Goal: Information Seeking & Learning: Learn about a topic

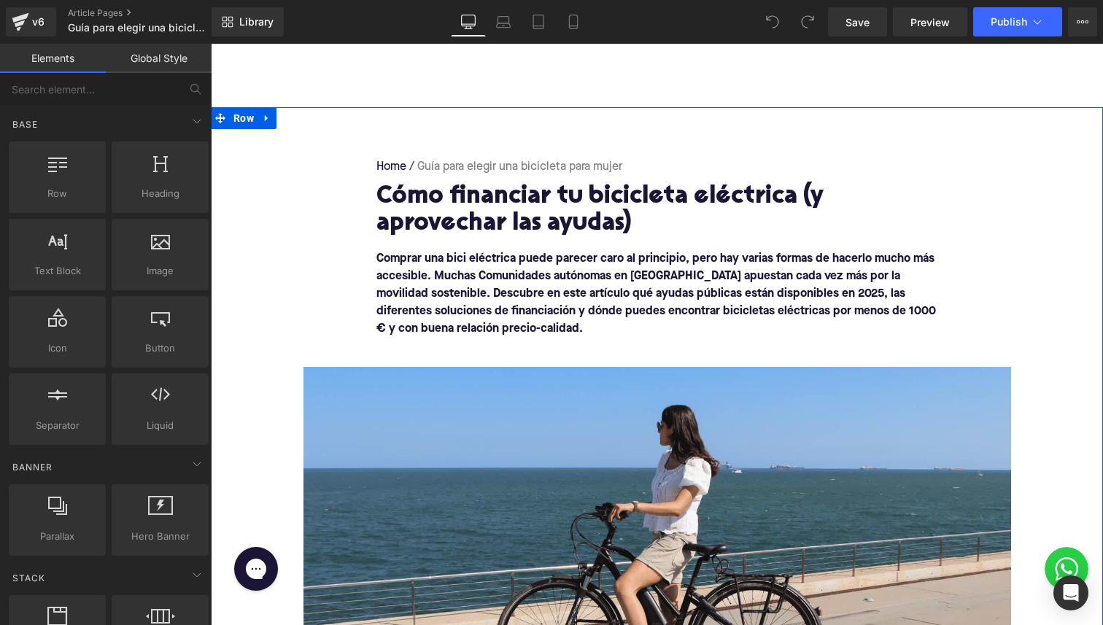
scroll to position [61, 0]
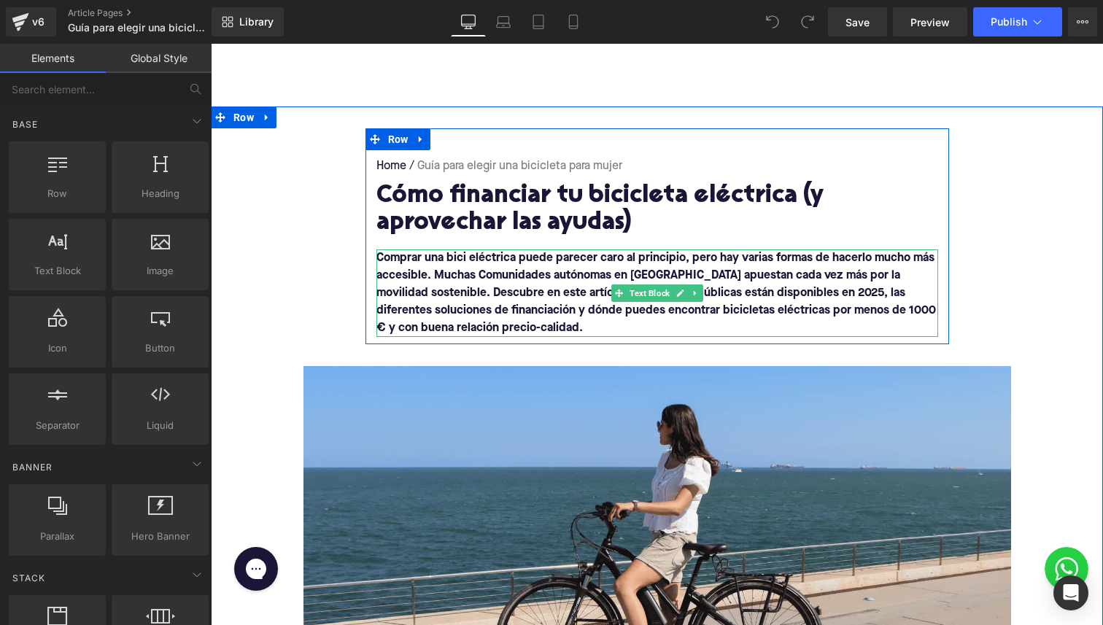
click at [548, 209] on h1 "Cómo financiar tu bicicleta eléctrica (y aprovechar las ayudas)" at bounding box center [656, 210] width 561 height 54
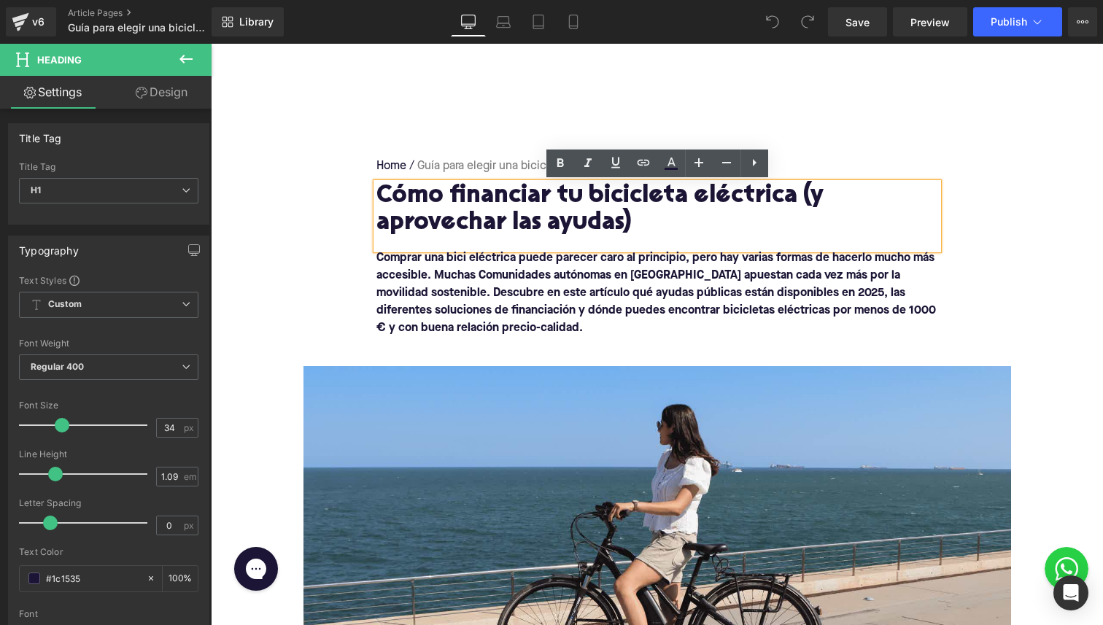
click at [642, 222] on h1 "Cómo financiar tu bicicleta eléctrica (y aprovechar las ayudas)" at bounding box center [656, 210] width 561 height 54
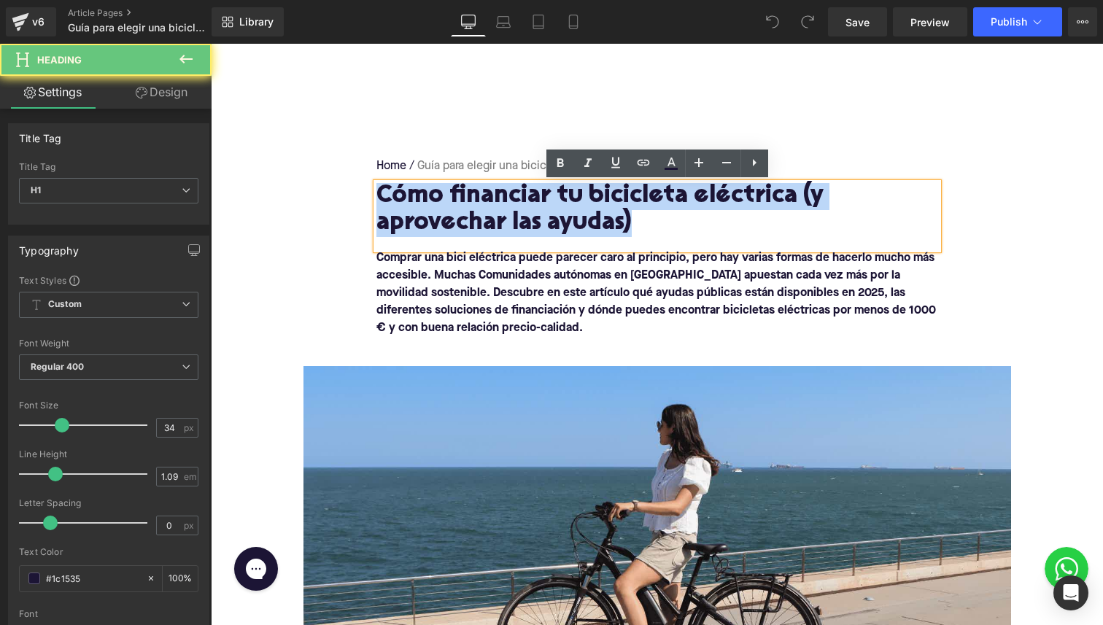
drag, startPoint x: 632, startPoint y: 224, endPoint x: 318, endPoint y: 172, distance: 318.5
click at [318, 172] on div "Home / Guía para elegir una bicicleta para mujer Breadcrumbs Cómo financiar tu …" at bounding box center [657, 425] width 892 height 595
paste div
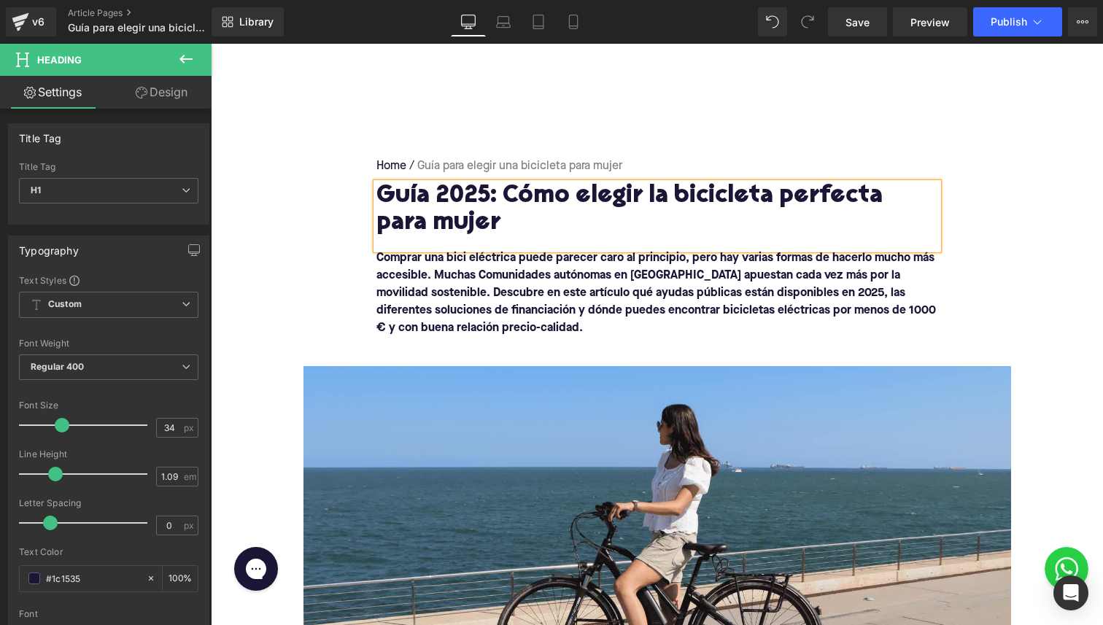
click at [798, 197] on h1 "Guía 2025: Cómo elegir la bicicleta perfecta para mujer" at bounding box center [656, 210] width 561 height 54
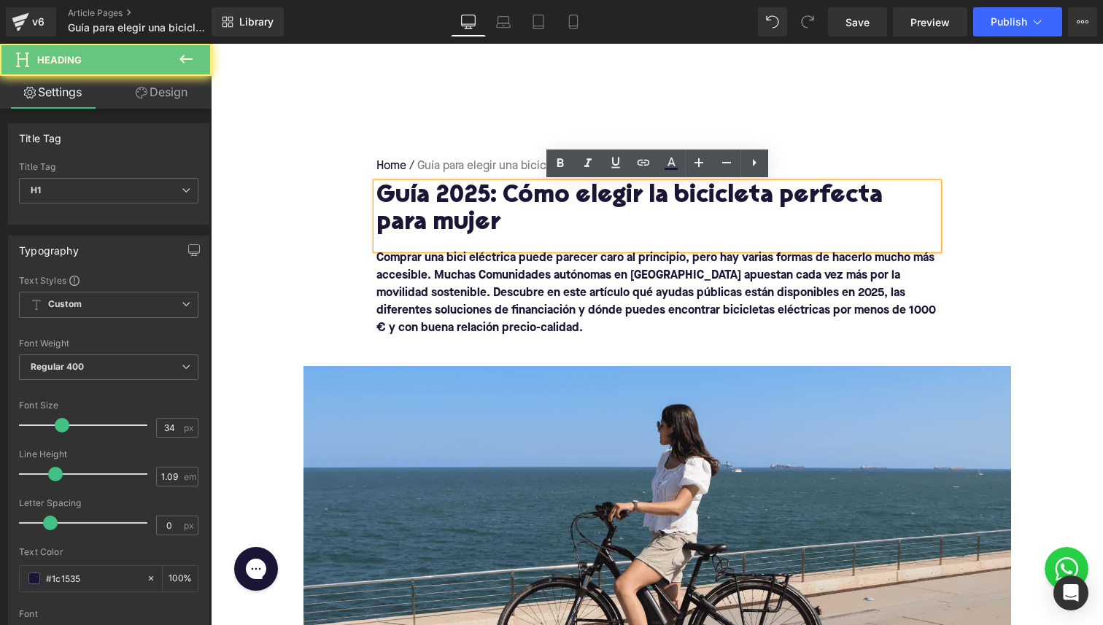
click at [798, 197] on h1 "Guía 2025: Cómo elegir la bicicleta perfecta para mujer" at bounding box center [656, 210] width 561 height 54
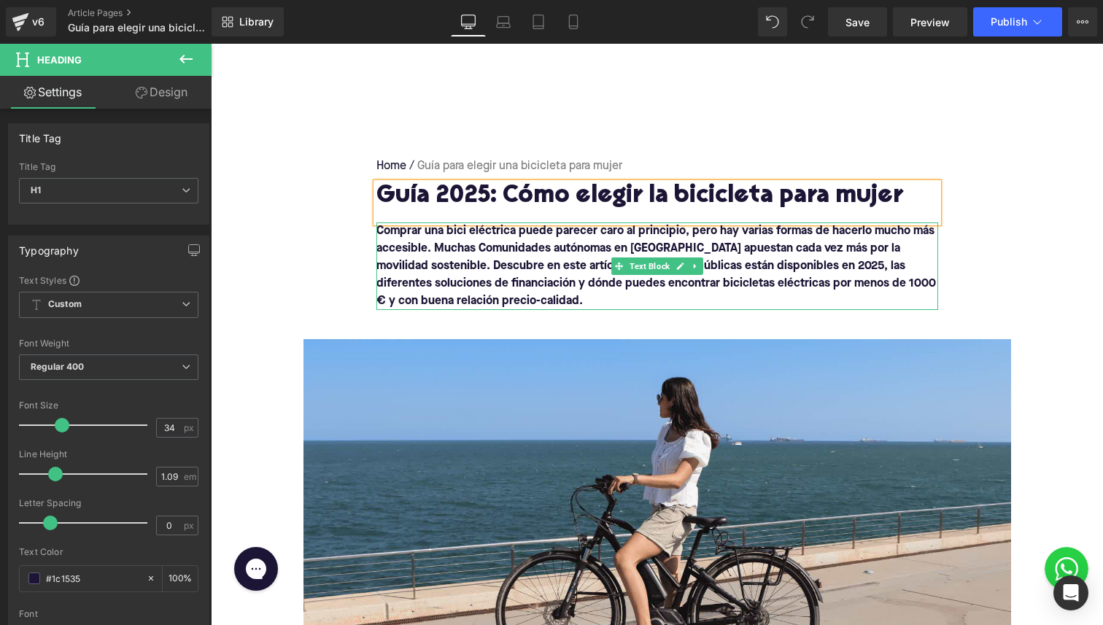
click at [549, 276] on b "Comprar una bici eléctrica puede parecer caro al principio, pero hay varias for…" at bounding box center [655, 266] width 559 height 82
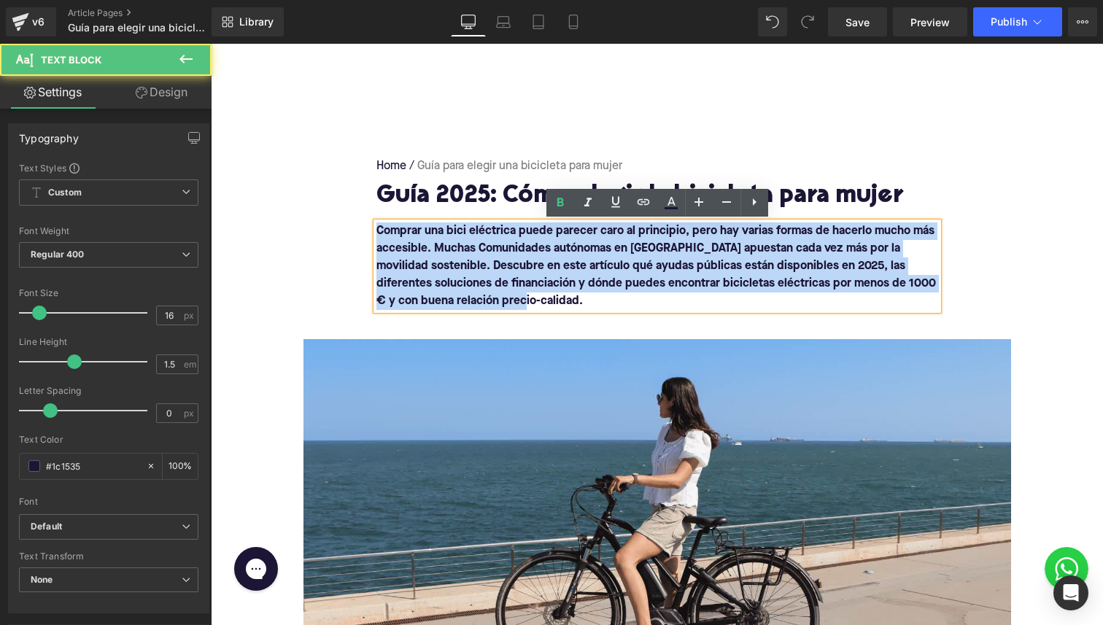
click at [491, 254] on b "Comprar una bici eléctrica puede parecer caro al principio, pero hay varias for…" at bounding box center [655, 266] width 559 height 82
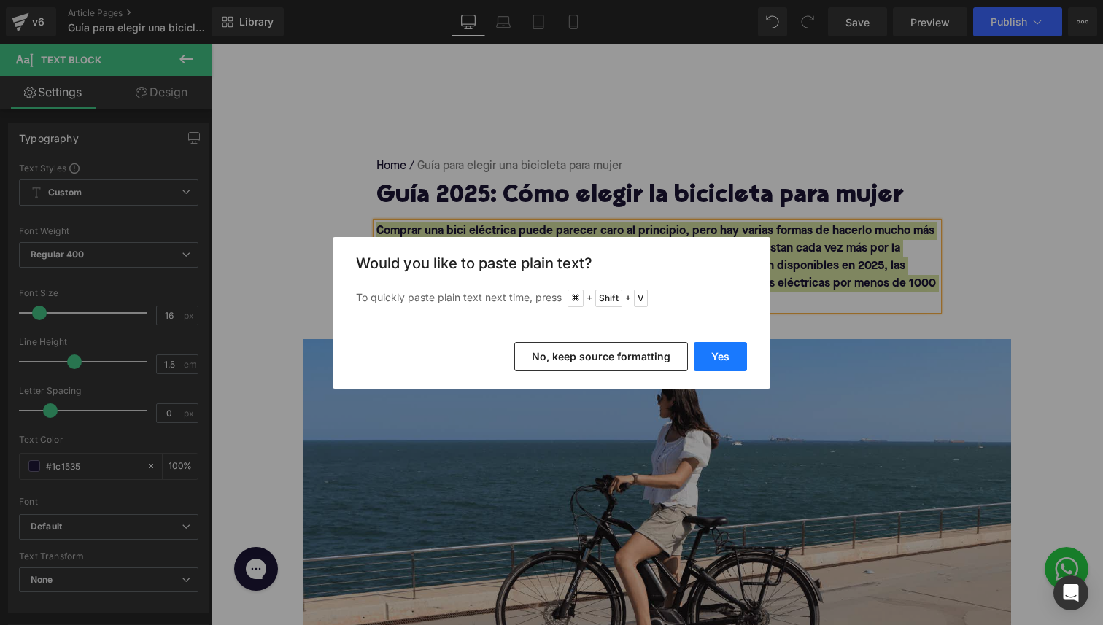
click at [723, 359] on button "Yes" at bounding box center [719, 356] width 53 height 29
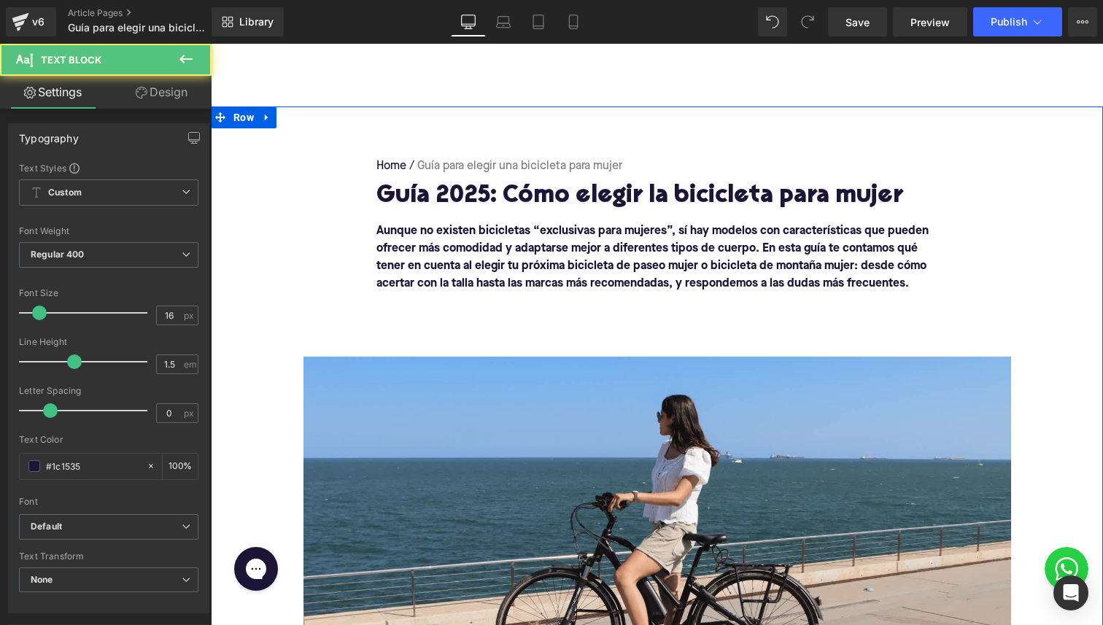
click at [592, 310] on p at bounding box center [656, 319] width 561 height 18
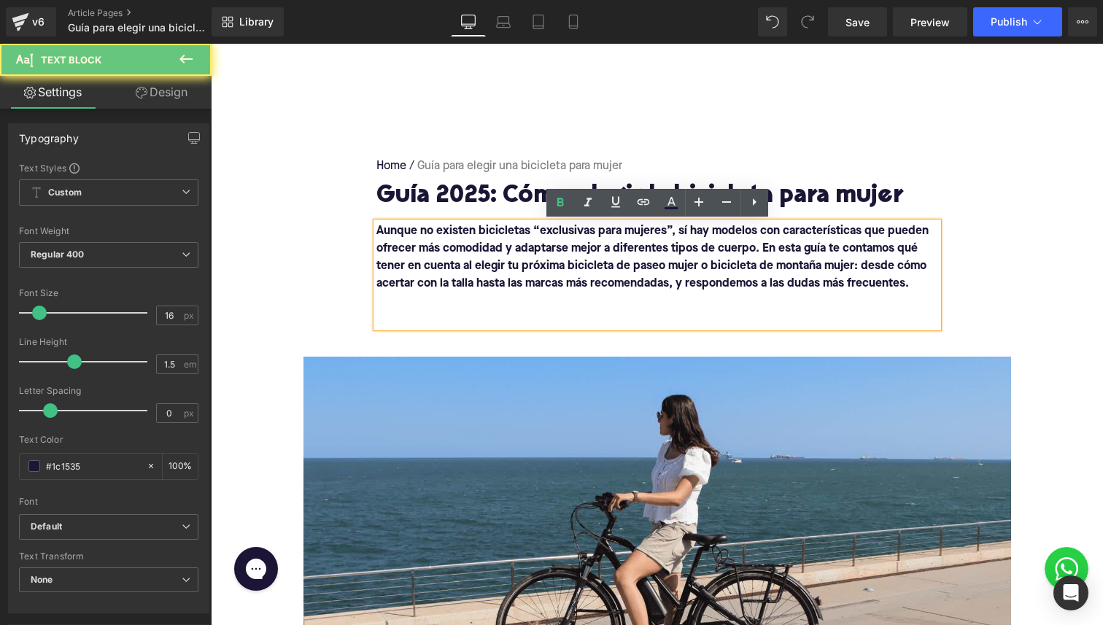
click at [588, 295] on p at bounding box center [656, 301] width 561 height 18
click at [581, 303] on p at bounding box center [656, 301] width 561 height 18
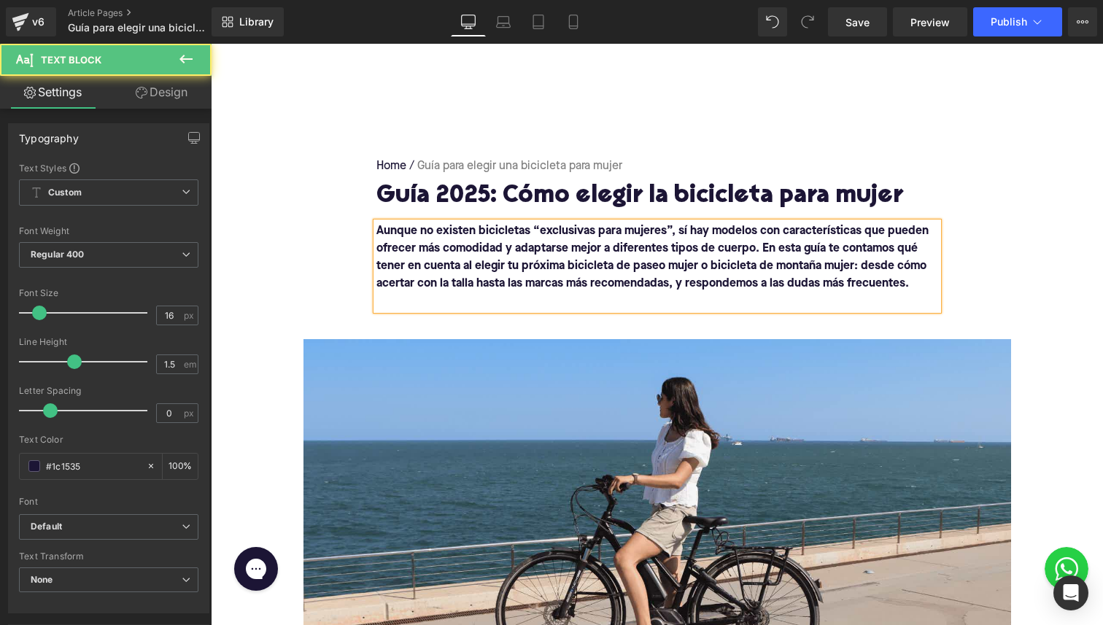
click at [568, 303] on p at bounding box center [656, 301] width 561 height 18
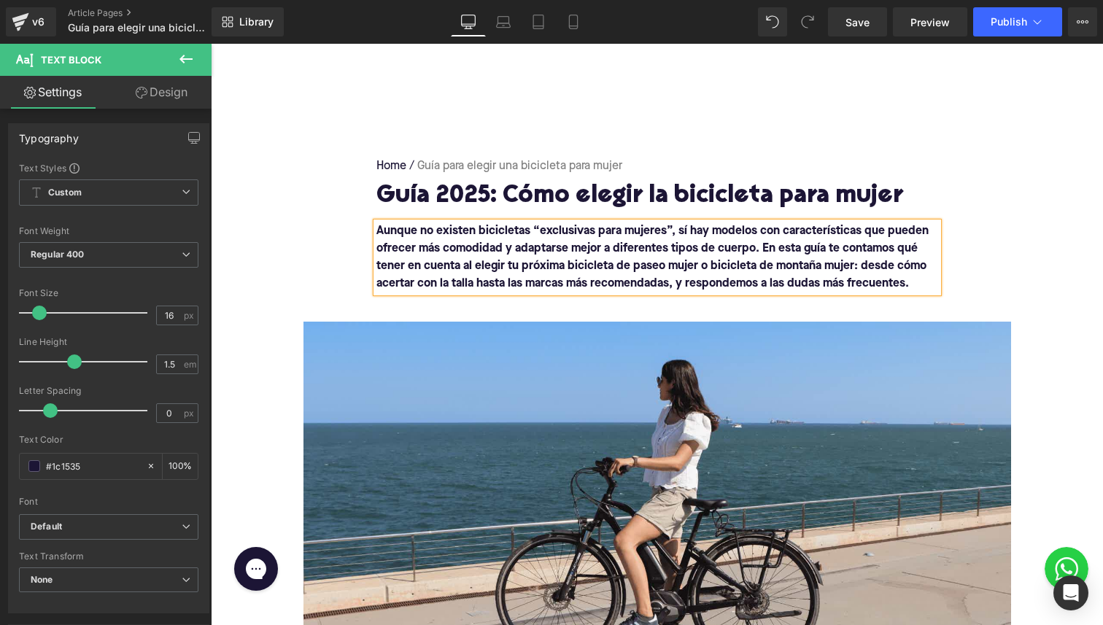
scroll to position [77, 0]
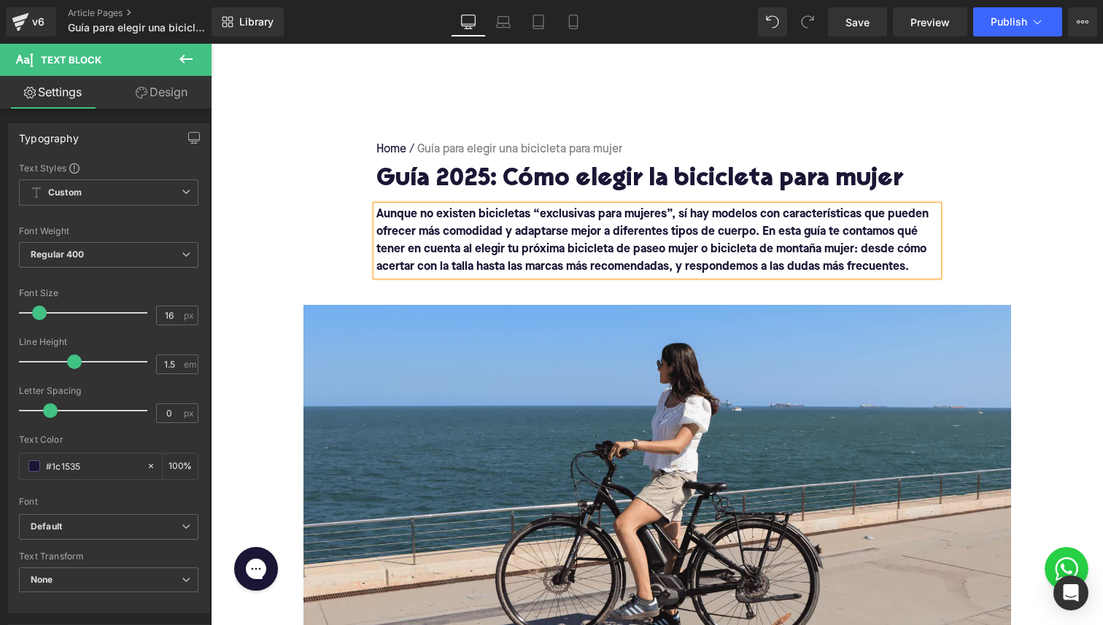
click at [683, 250] on b "Aunque no existen bicicletas “exclusivas para mujeres”, sí hay modelos con cara…" at bounding box center [652, 241] width 552 height 64
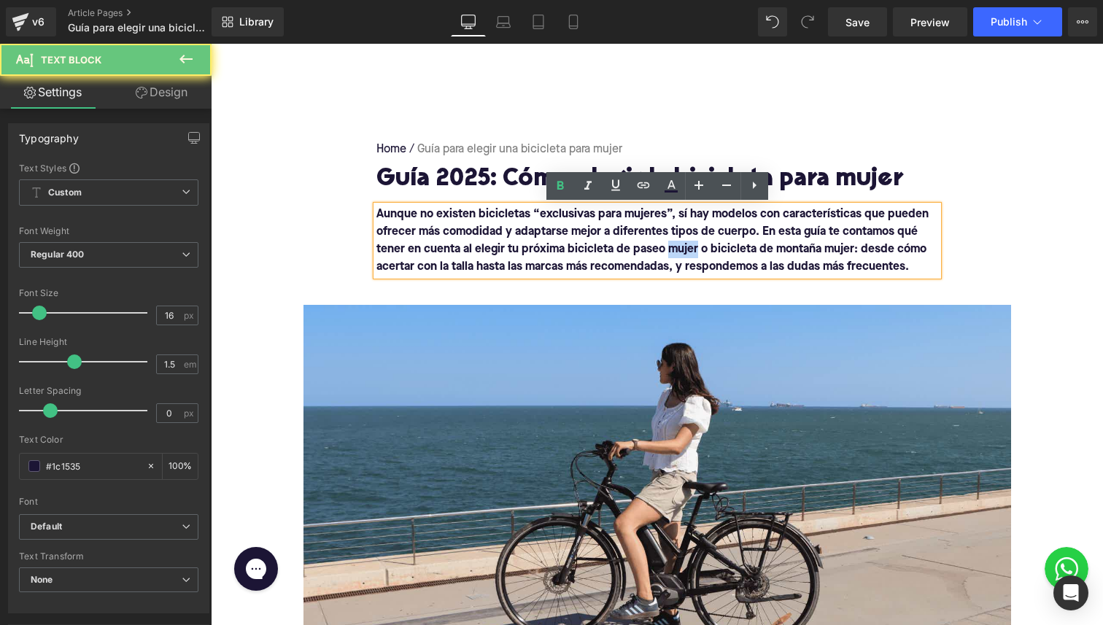
click at [683, 250] on b "Aunque no existen bicicletas “exclusivas para mujeres”, sí hay modelos con cara…" at bounding box center [652, 241] width 552 height 64
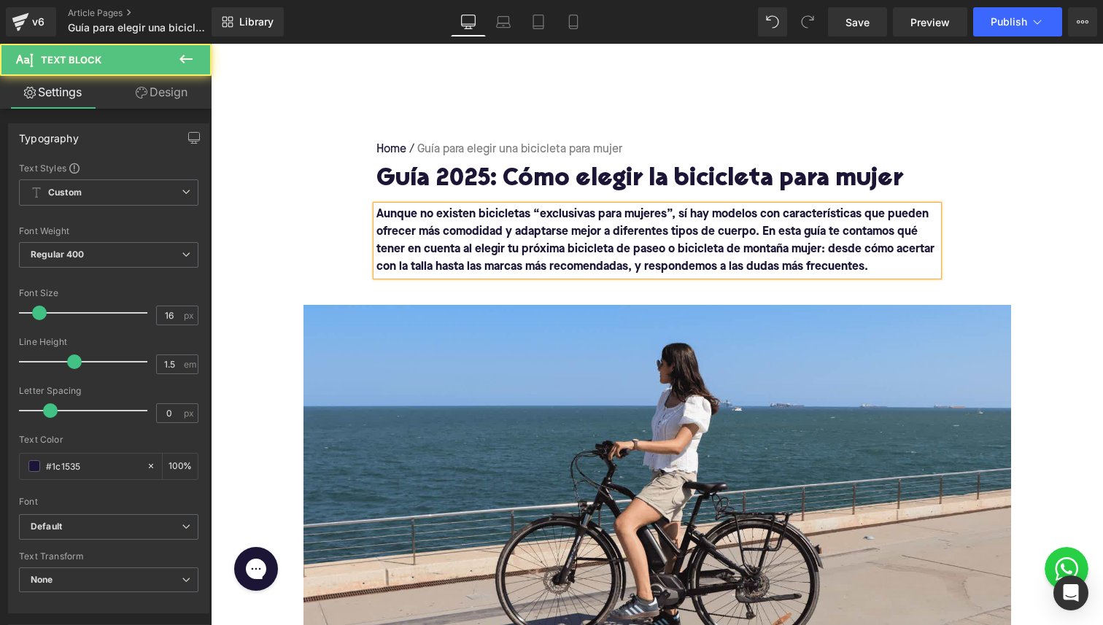
click at [796, 250] on b "Aunque no existen bicicletas “exclusivas para mujeres”, sí hay modelos con cara…" at bounding box center [655, 241] width 558 height 64
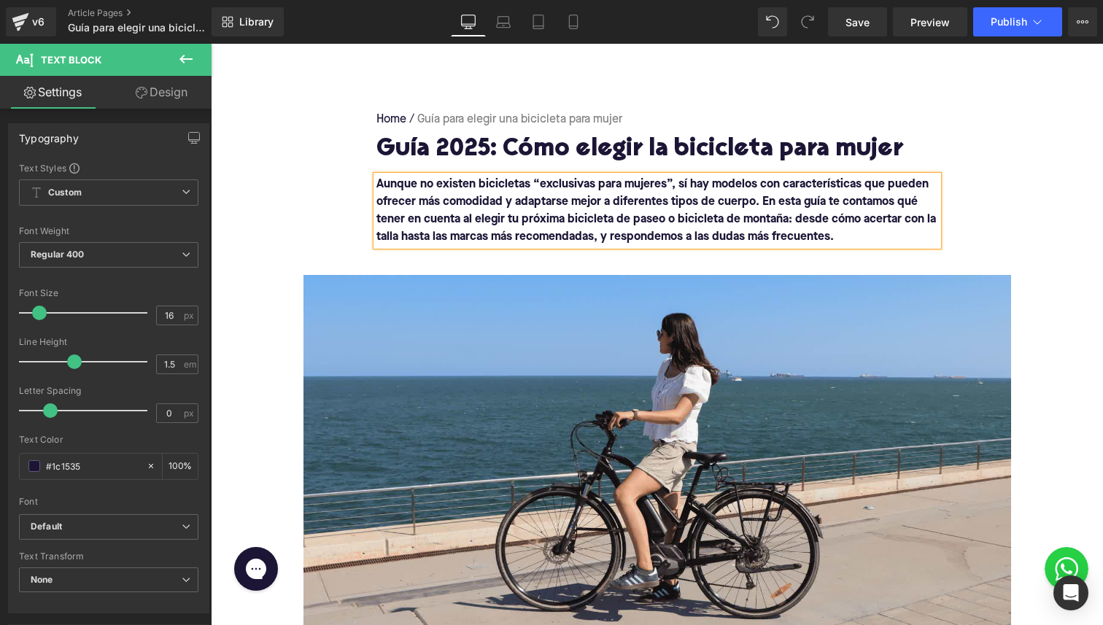
scroll to position [109, 0]
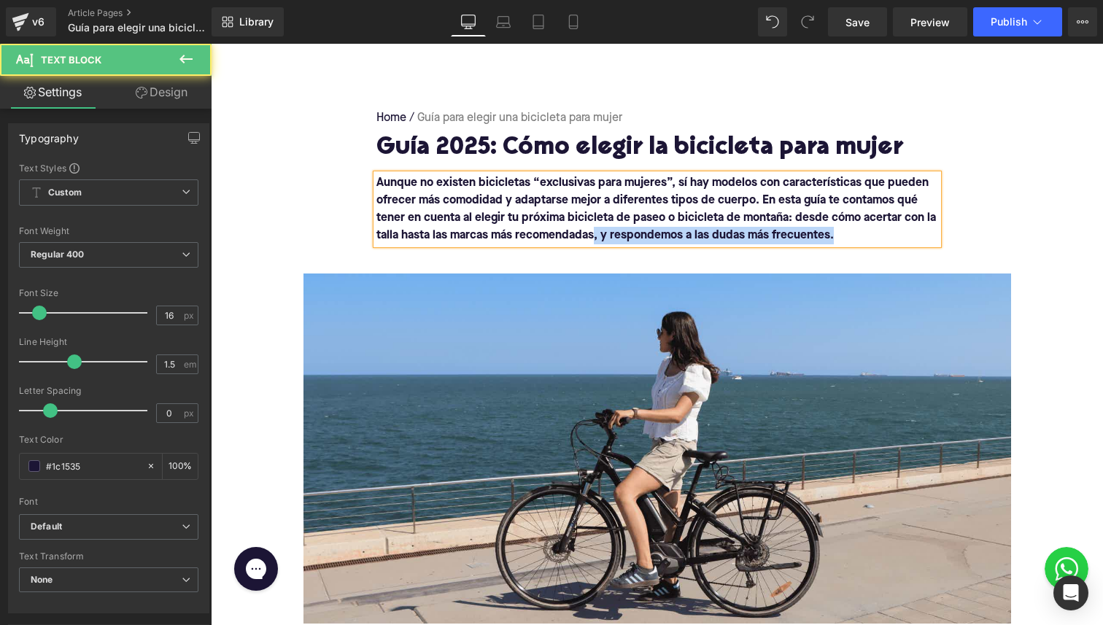
drag, startPoint x: 596, startPoint y: 235, endPoint x: 841, endPoint y: 235, distance: 245.0
click at [841, 235] on p "Aunque no existen bicicletas “exclusivas para mujeres”, sí hay modelos con cara…" at bounding box center [656, 209] width 561 height 70
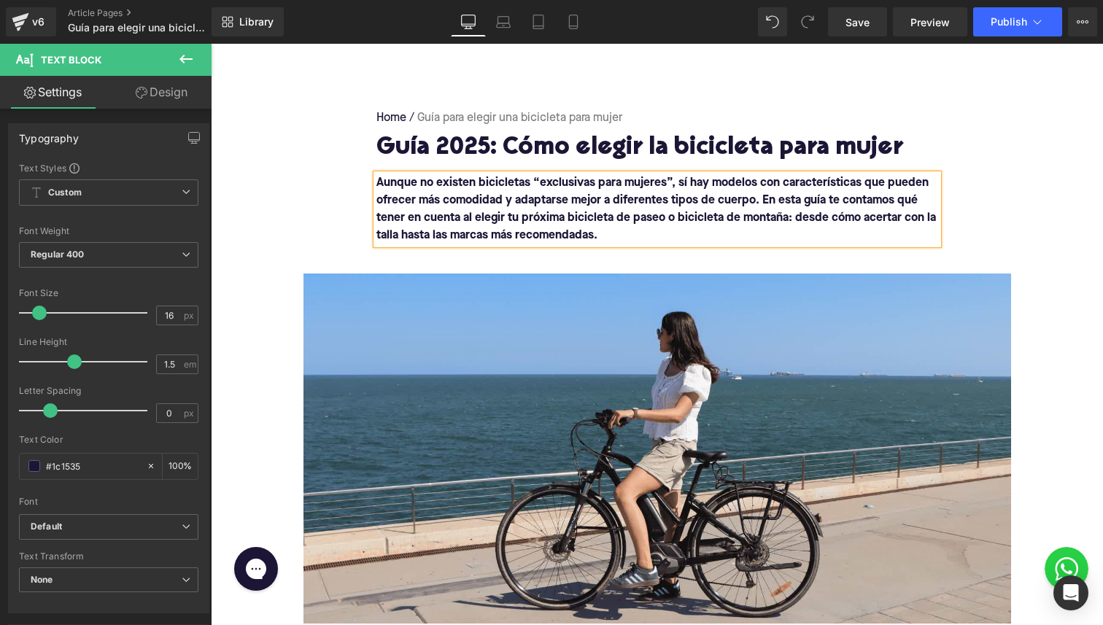
click at [1011, 228] on div "Home / Guía para elegir una bicicleta para mujer Breadcrumbs Guía 2025: Cómo el…" at bounding box center [657, 355] width 892 height 551
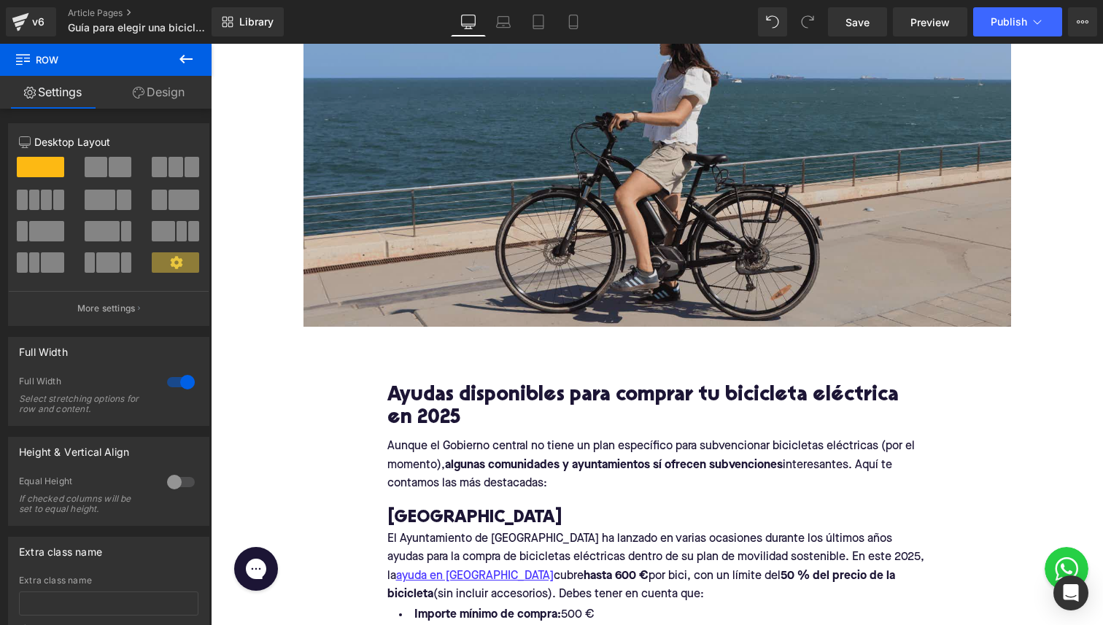
scroll to position [578, 0]
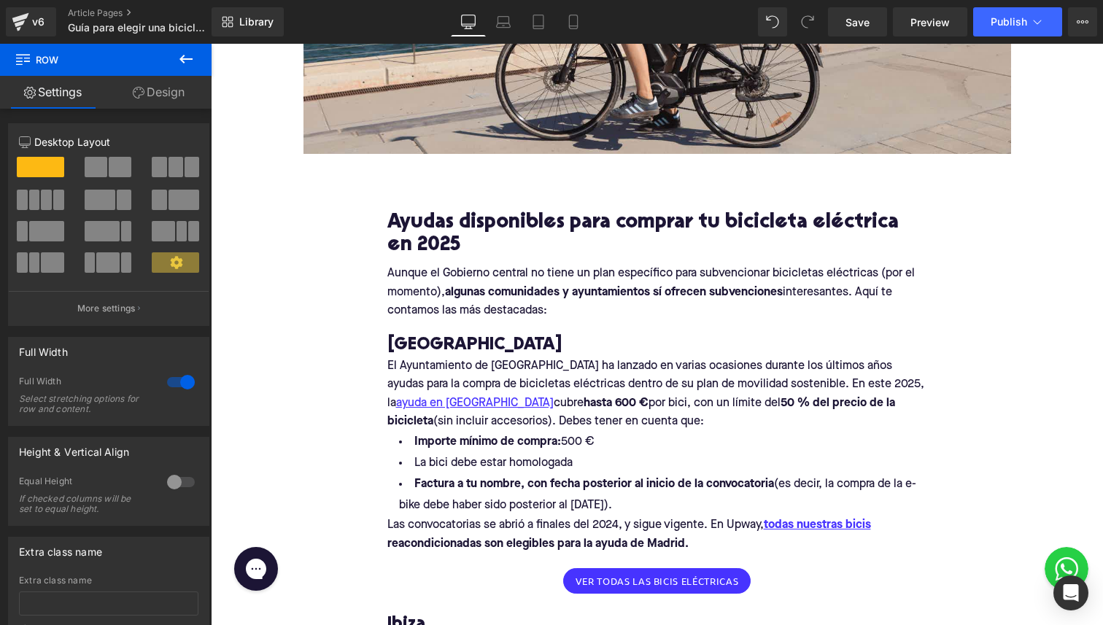
click at [517, 231] on h2 "Ayudas disponibles para comprar tu bicicleta eléctrica en 2025" at bounding box center [657, 234] width 540 height 45
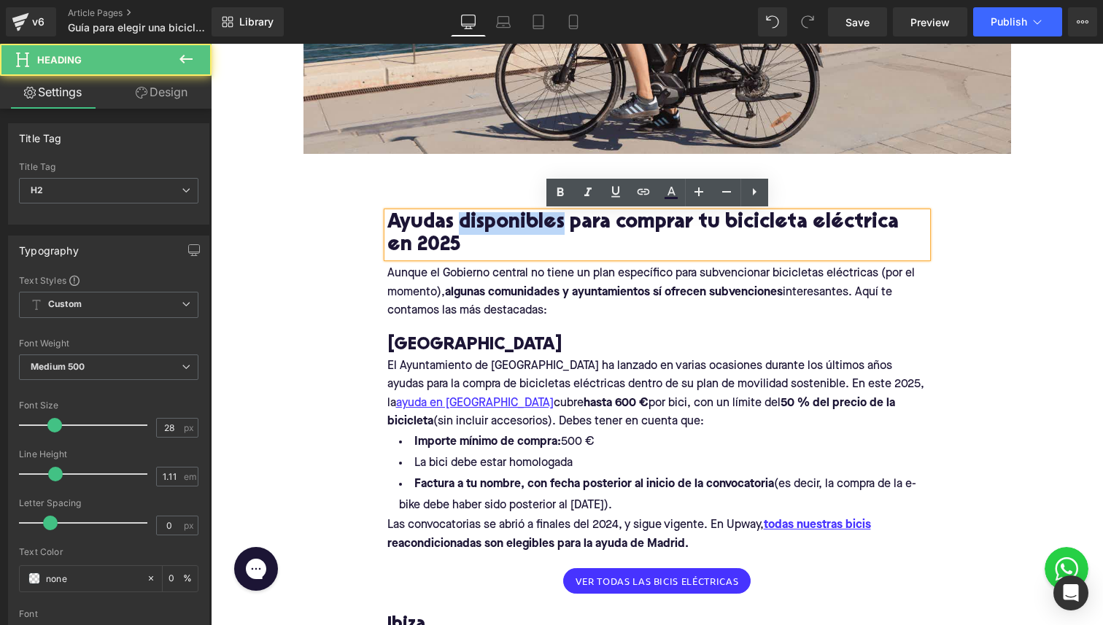
click at [516, 222] on h2 "Ayudas disponibles para comprar tu bicicleta eléctrica en 2025" at bounding box center [657, 234] width 540 height 45
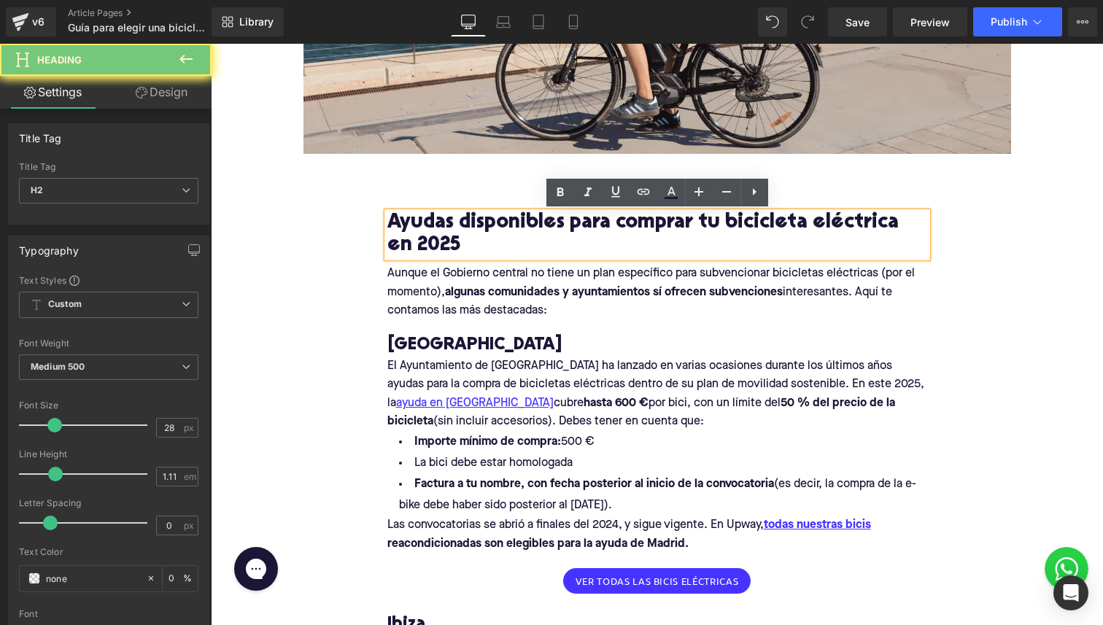
click at [516, 222] on h2 "Ayudas disponibles para comprar tu bicicleta eléctrica en 2025" at bounding box center [657, 234] width 540 height 45
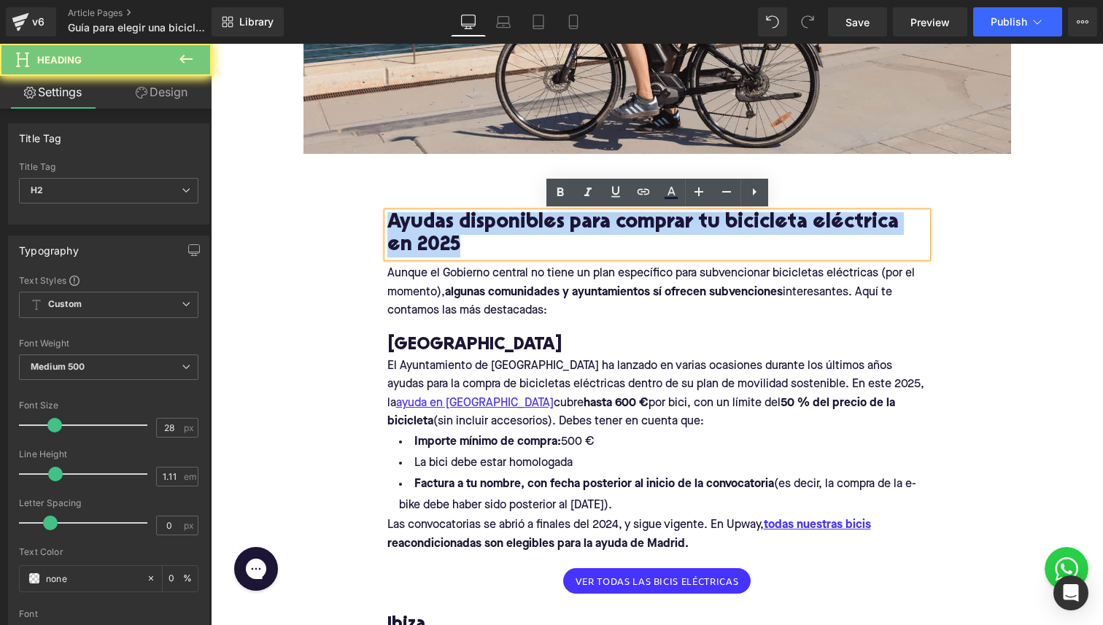
click at [516, 222] on h2 "Ayudas disponibles para comprar tu bicicleta eléctrica en 2025" at bounding box center [657, 234] width 540 height 45
paste div
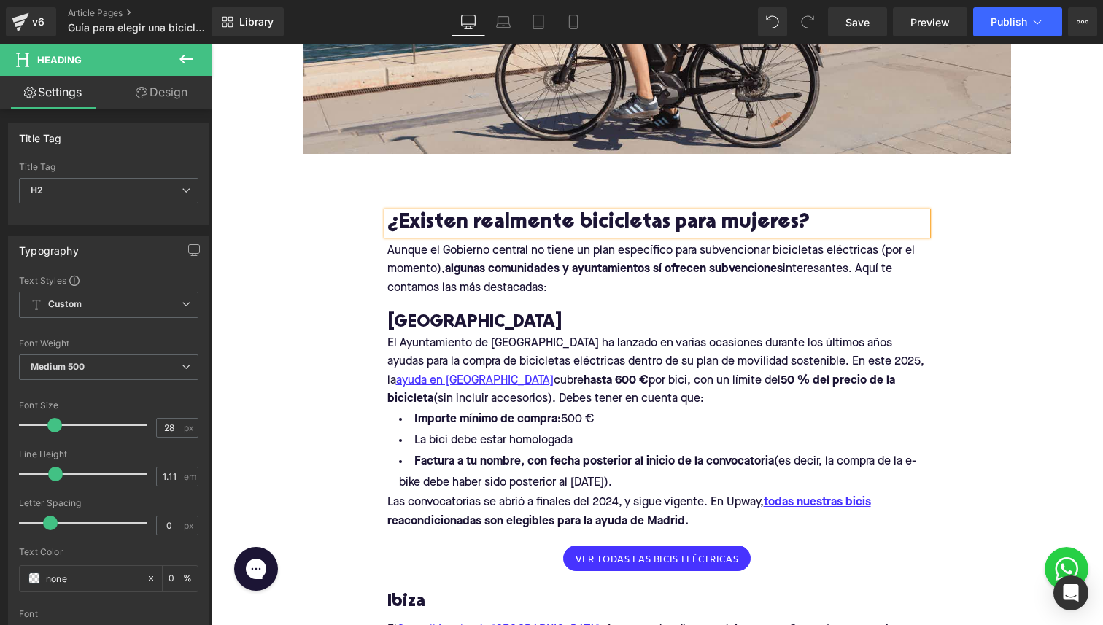
click at [392, 227] on h2 "¿Existen realmente bicicletas para mujeres?" at bounding box center [657, 223] width 540 height 23
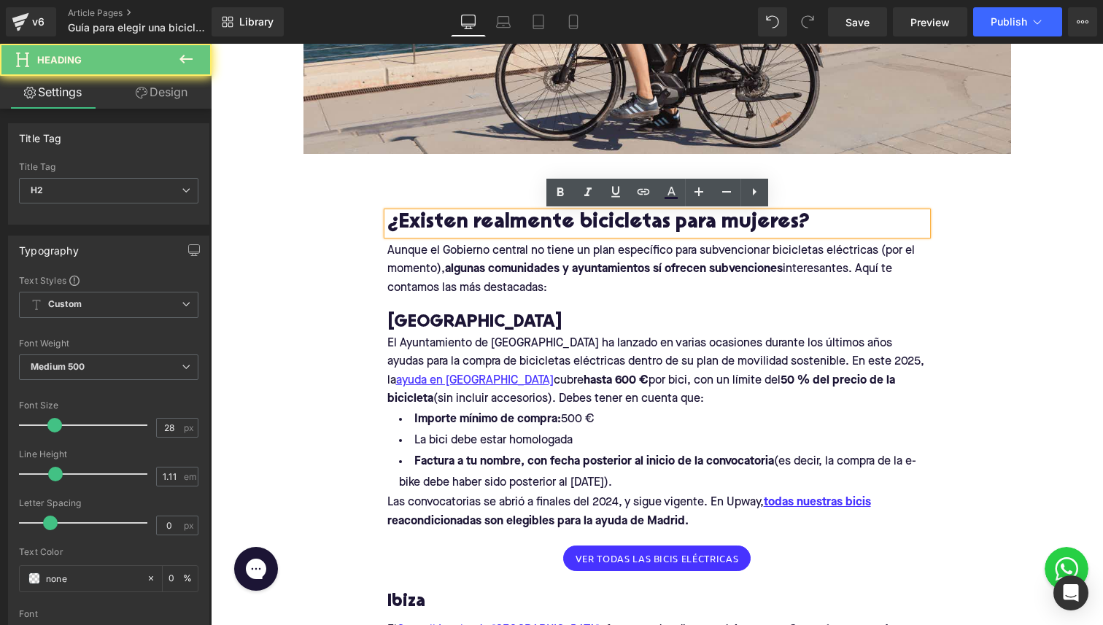
click at [389, 225] on h2 "¿Existen realmente bicicletas para mujeres?" at bounding box center [657, 223] width 540 height 23
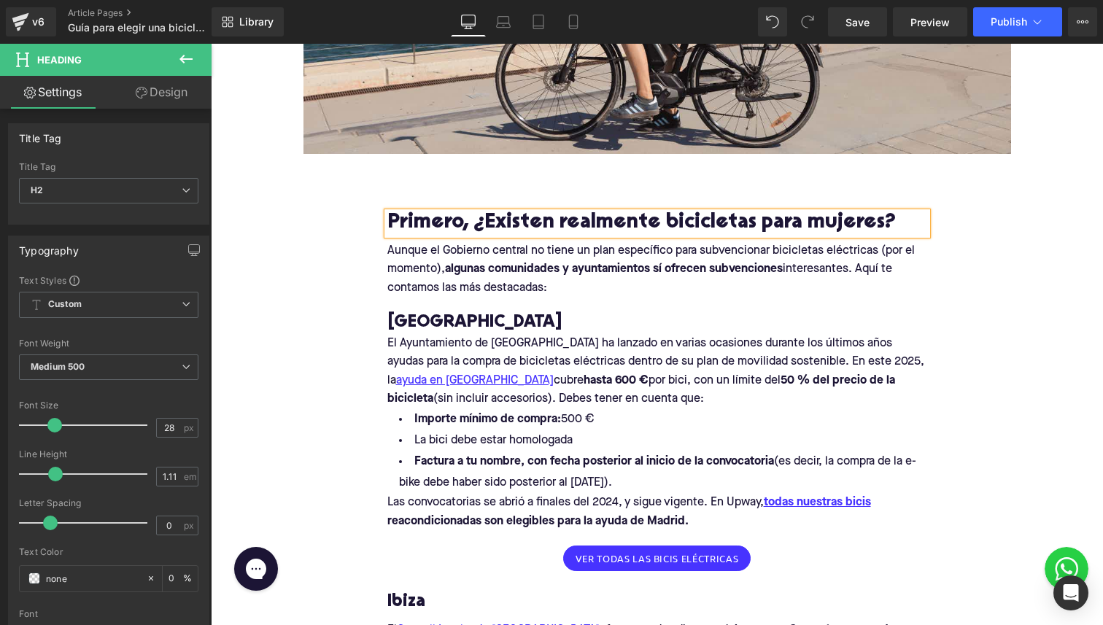
click at [491, 224] on h2 "Primero, ¿Existen realmente bicicletas para mujeres?" at bounding box center [657, 223] width 540 height 23
click at [562, 270] on strong "algunas comunidades y ayuntamientos sí ofrecen subvenciones" at bounding box center [614, 269] width 338 height 12
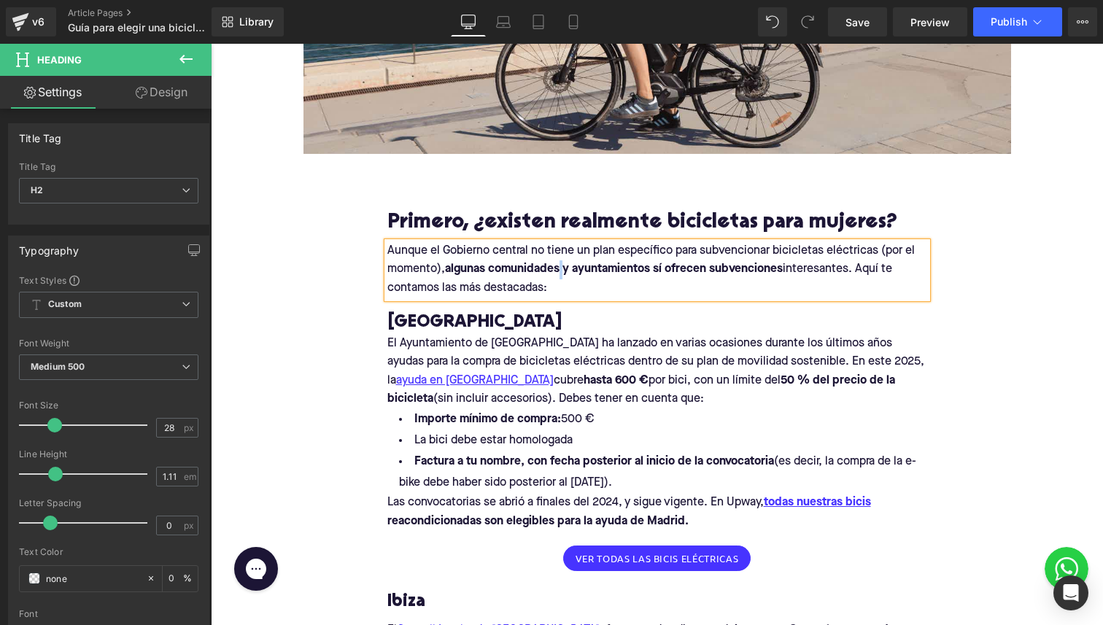
click at [562, 270] on strong "algunas comunidades y ayuntamientos sí ofrecen subvenciones" at bounding box center [614, 269] width 338 height 12
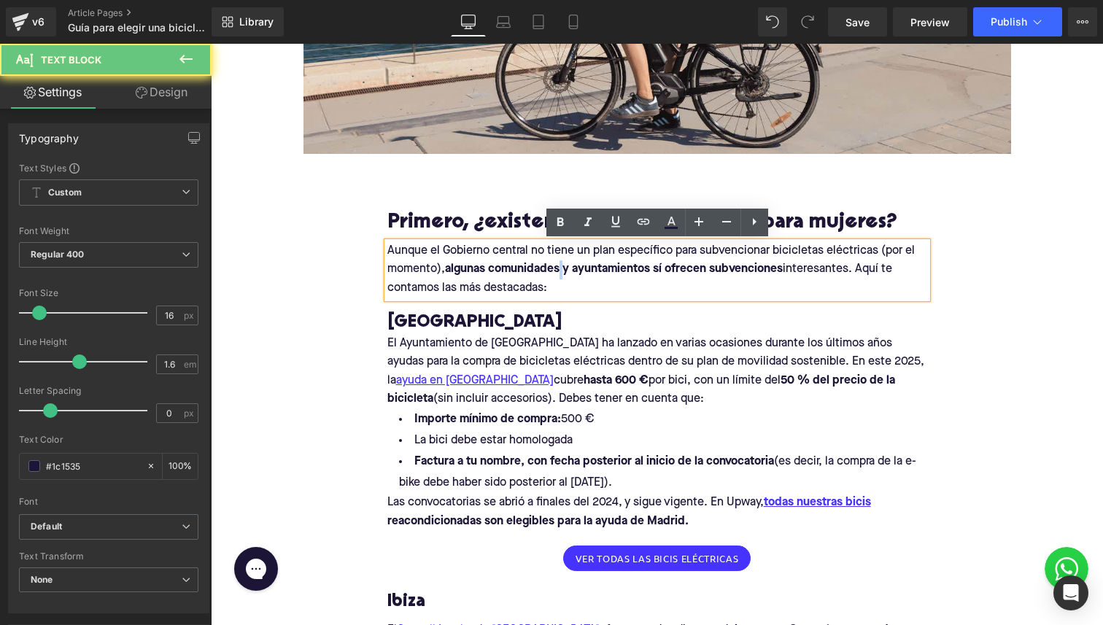
click at [562, 270] on strong "algunas comunidades y ayuntamientos sí ofrecen subvenciones" at bounding box center [614, 269] width 338 height 12
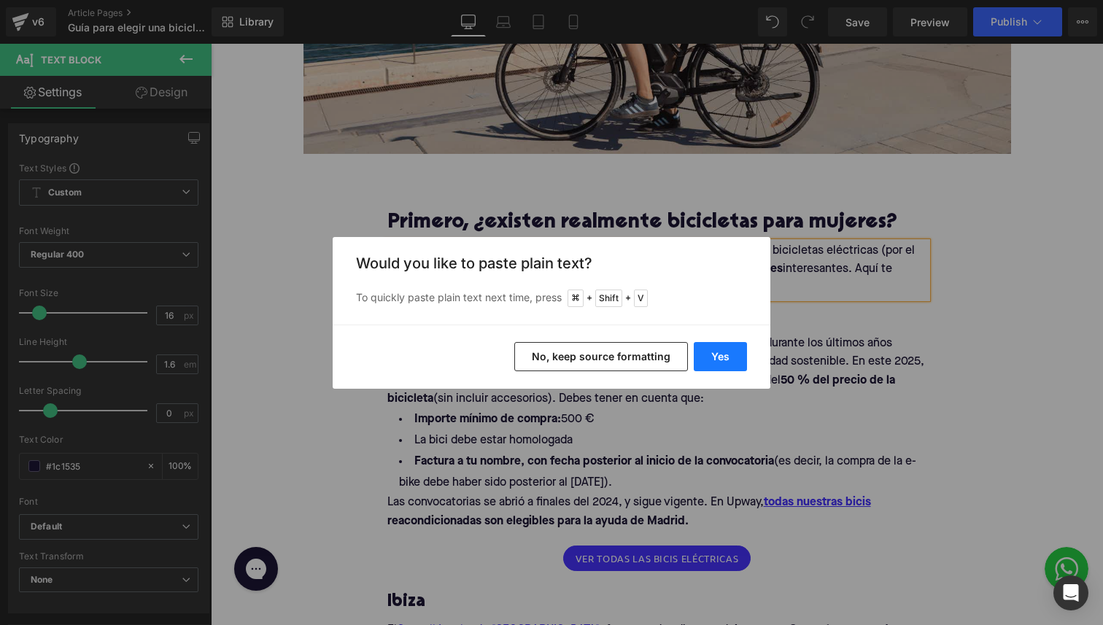
click at [701, 363] on button "Yes" at bounding box center [719, 356] width 53 height 29
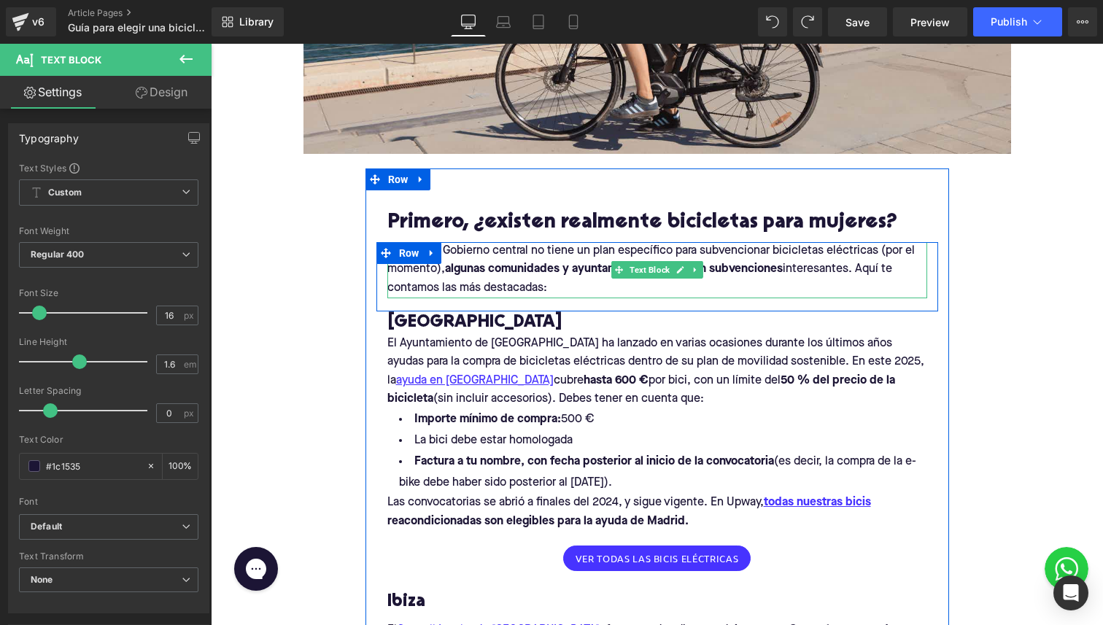
click at [478, 263] on strong "algunas comunidades y ayuntamientos sí ofrecen subvenciones" at bounding box center [614, 269] width 338 height 12
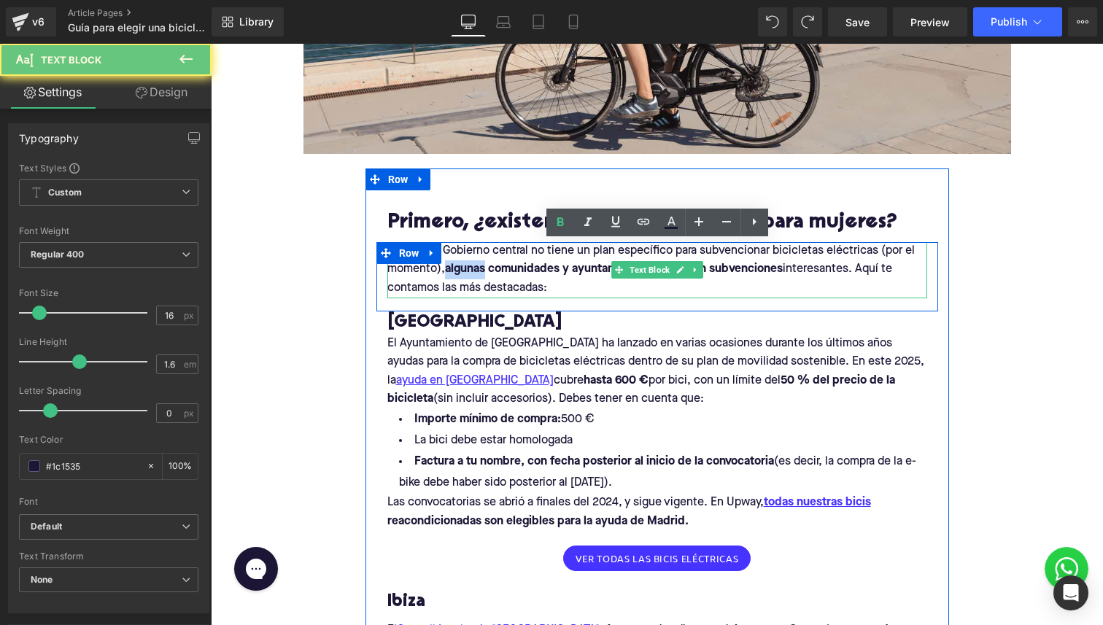
click at [478, 263] on strong "algunas comunidades y ayuntamientos sí ofrecen subvenciones" at bounding box center [614, 269] width 338 height 12
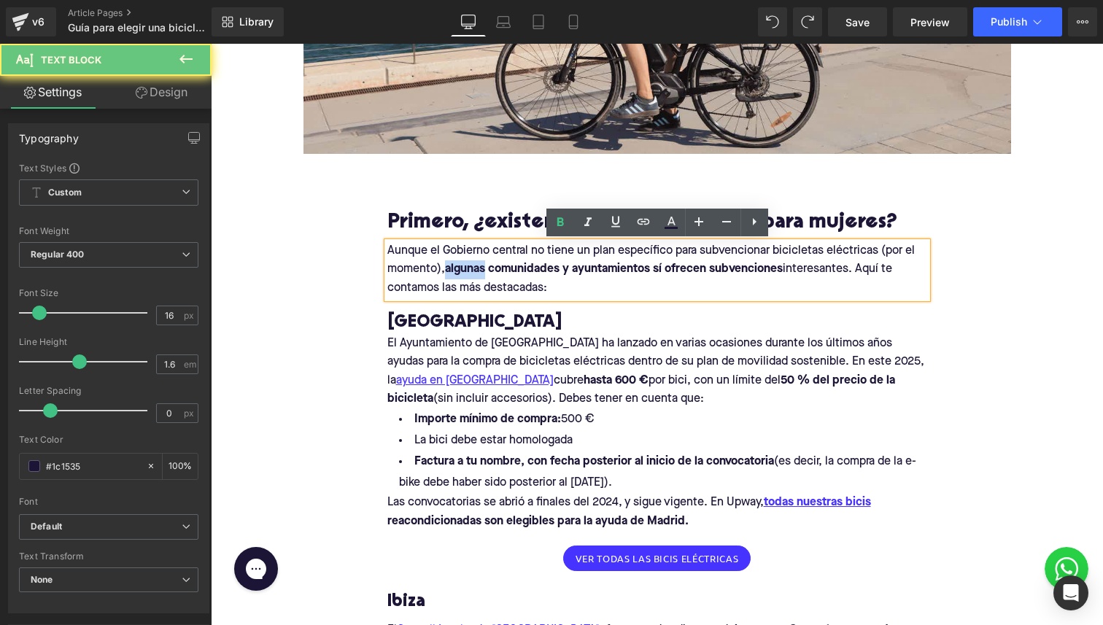
click at [478, 263] on strong "algunas comunidades y ayuntamientos sí ofrecen subvenciones" at bounding box center [614, 269] width 338 height 12
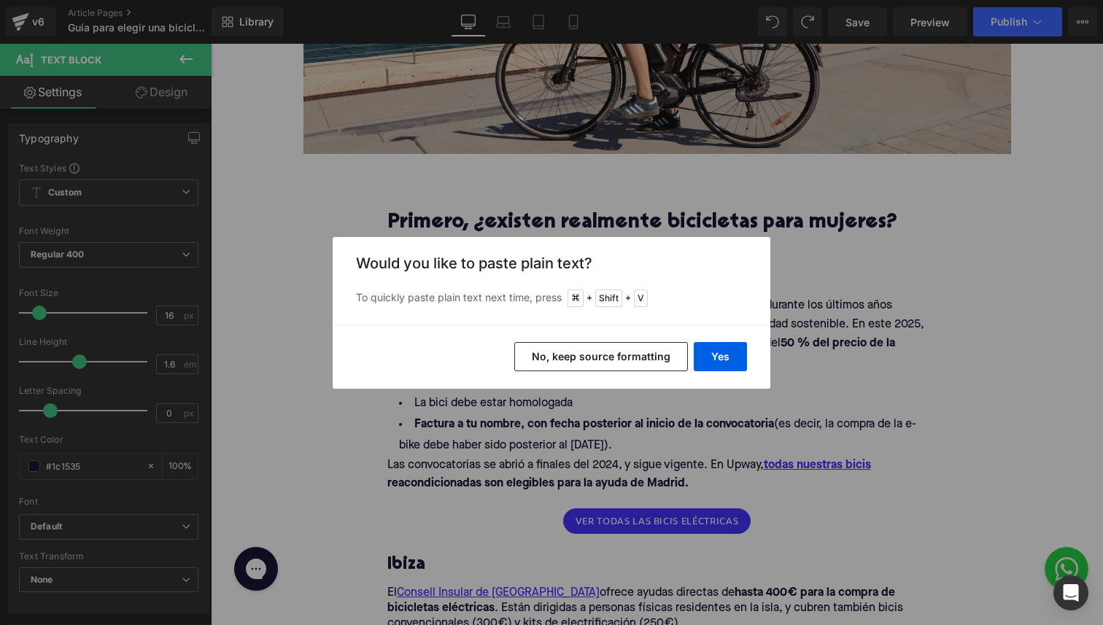
click at [578, 349] on button "No, keep source formatting" at bounding box center [601, 356] width 174 height 29
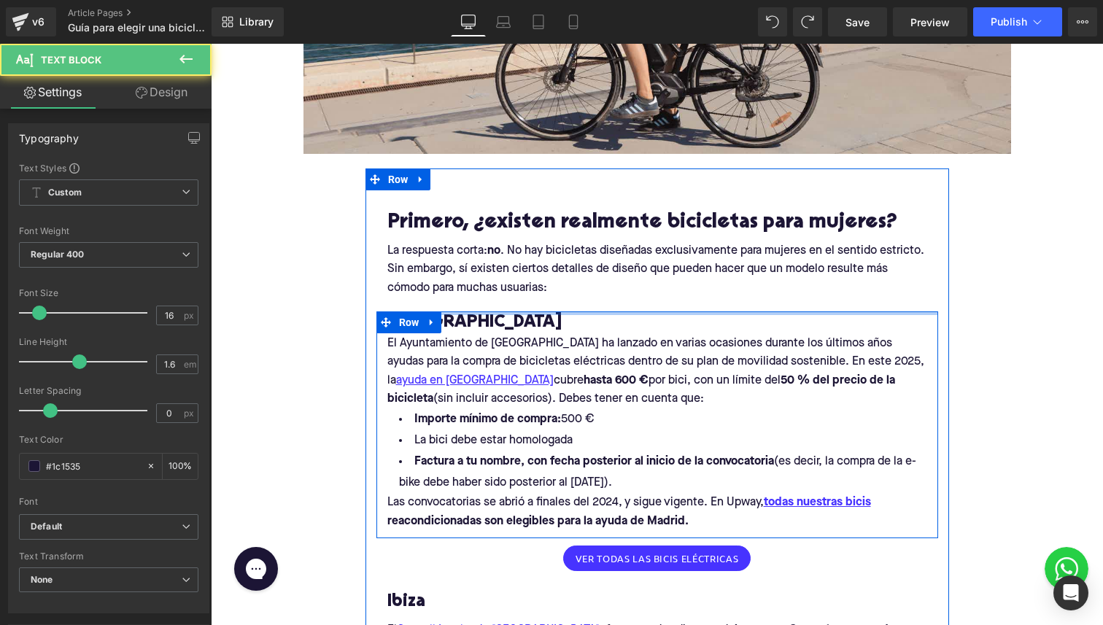
click at [562, 291] on p "La respuesta corta: no . No hay bicicletas diseñadas exclusivamente para mujere…" at bounding box center [657, 270] width 540 height 56
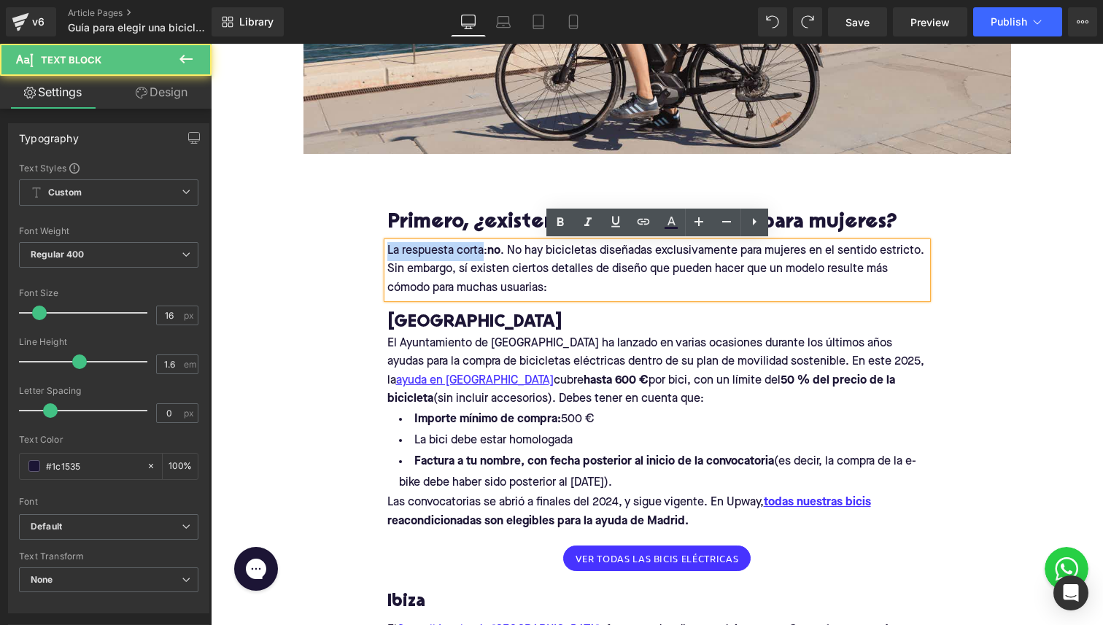
drag, startPoint x: 481, startPoint y: 248, endPoint x: 325, endPoint y: 237, distance: 155.7
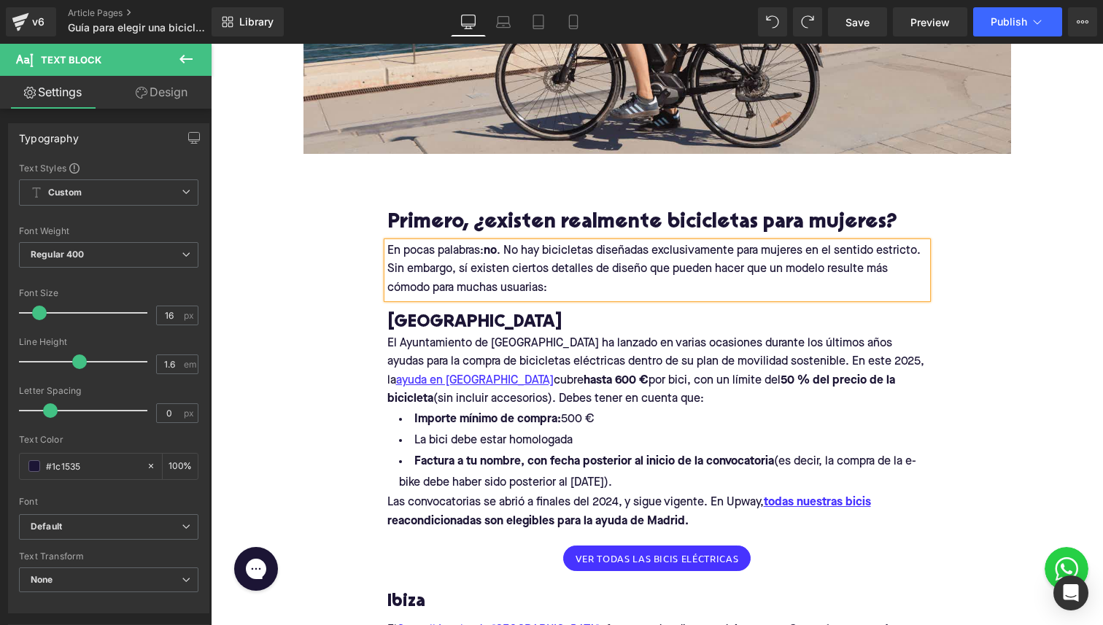
click at [627, 281] on p "En pocas palabras: no . No hay bicicletas diseñadas exclusivamente para mujeres…" at bounding box center [657, 270] width 540 height 56
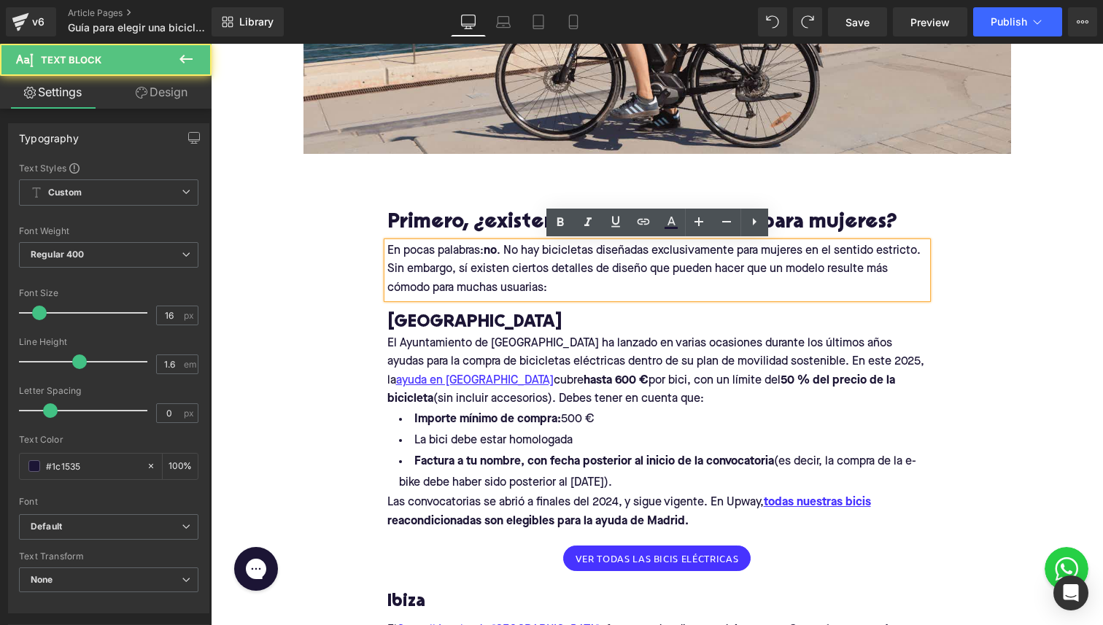
click at [687, 250] on p "En pocas palabras: no . No hay bicicletas diseñadas exclusivamente para mujeres…" at bounding box center [657, 270] width 540 height 56
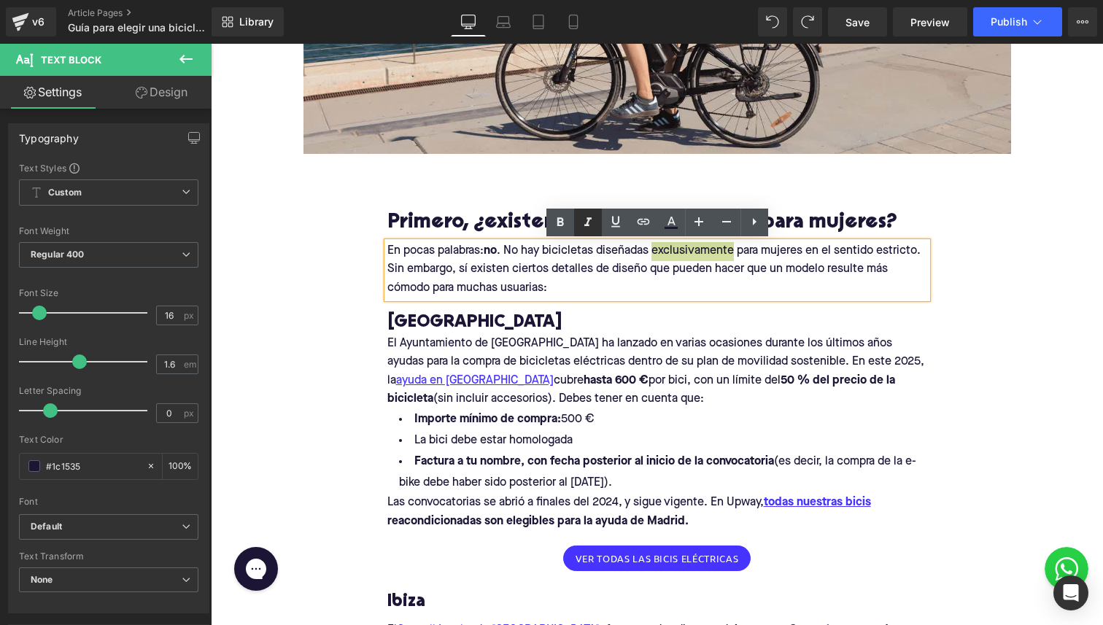
click at [588, 229] on icon at bounding box center [588, 223] width 18 height 18
click at [666, 296] on p "En pocas palabras: no . No hay bicicletas diseñadas exclusivamente para mujeres…" at bounding box center [657, 270] width 540 height 56
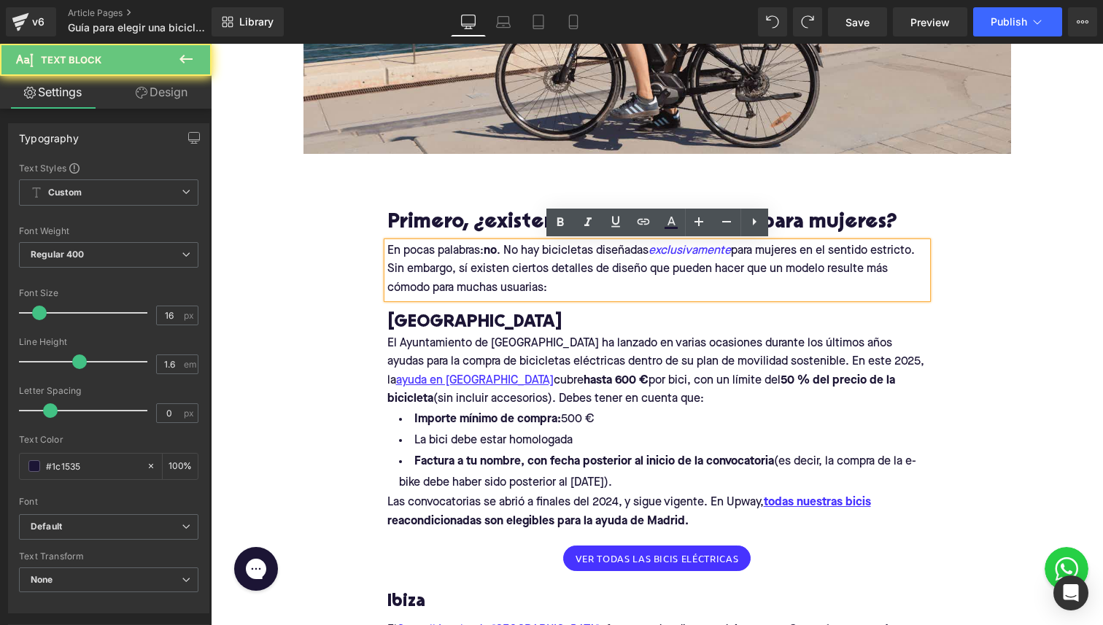
click at [682, 285] on p "En pocas palabras: no . No hay bicicletas diseñadas exclusivamente para mujeres…" at bounding box center [657, 270] width 540 height 56
click at [609, 357] on p "El Ayuntamiento de [GEOGRAPHIC_DATA] ha lanzado en varias ocasiones durante los…" at bounding box center [657, 372] width 540 height 74
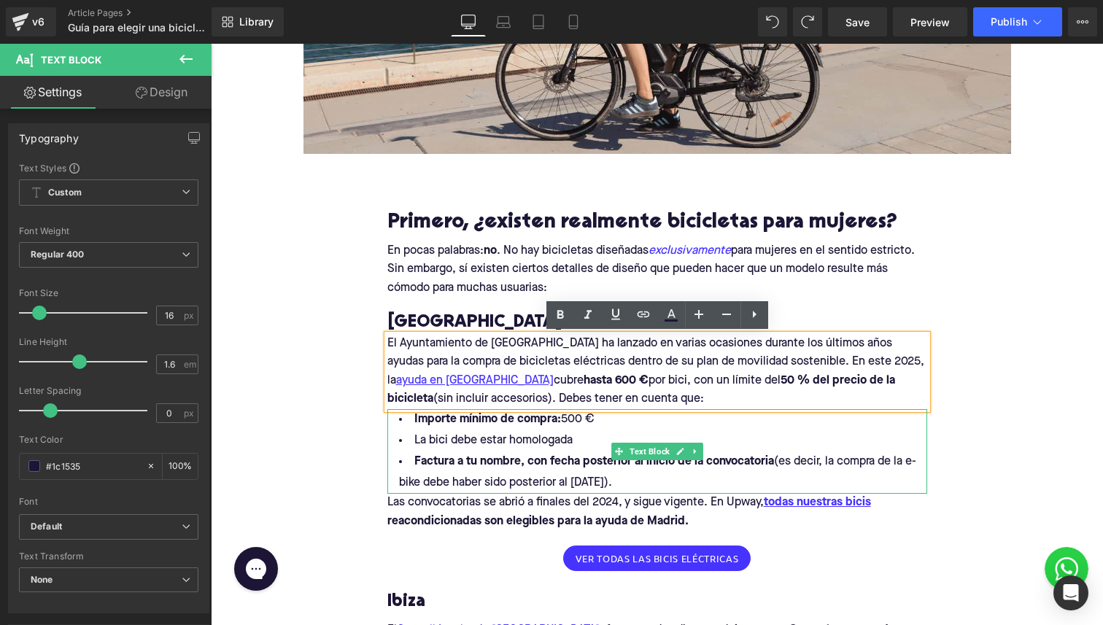
click at [558, 480] on span "(es decir, la compra de la e-bike debe haber sido posterior al [DATE])." at bounding box center [657, 472] width 517 height 33
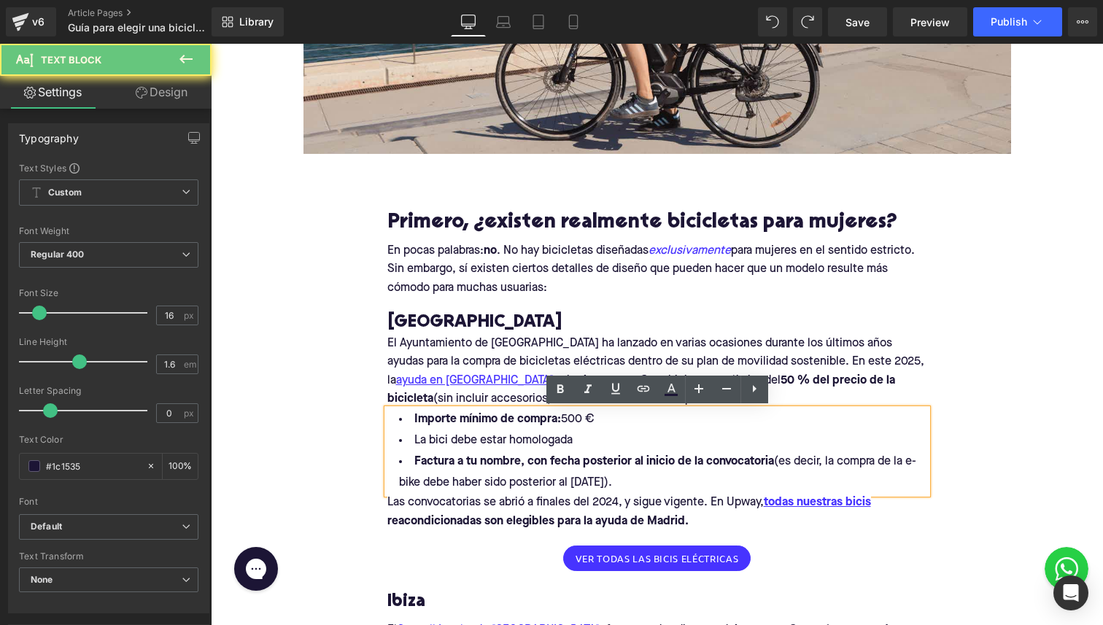
click at [504, 349] on p "El Ayuntamiento de [GEOGRAPHIC_DATA] ha lanzado en varias ocasiones durante los…" at bounding box center [657, 372] width 540 height 74
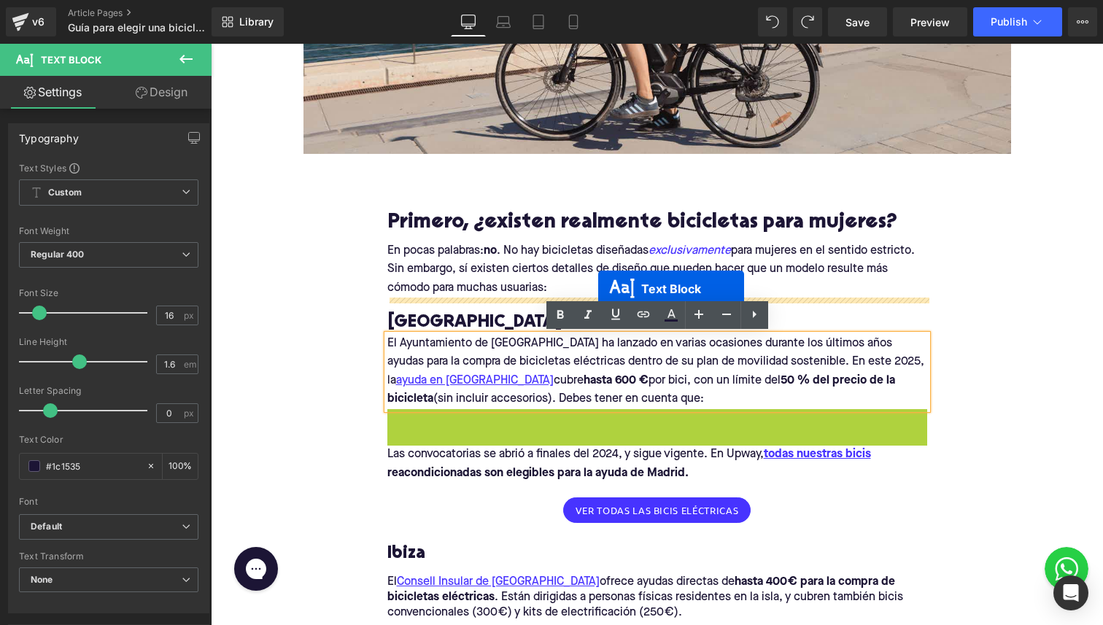
drag, startPoint x: 612, startPoint y: 446, endPoint x: 598, endPoint y: 287, distance: 158.8
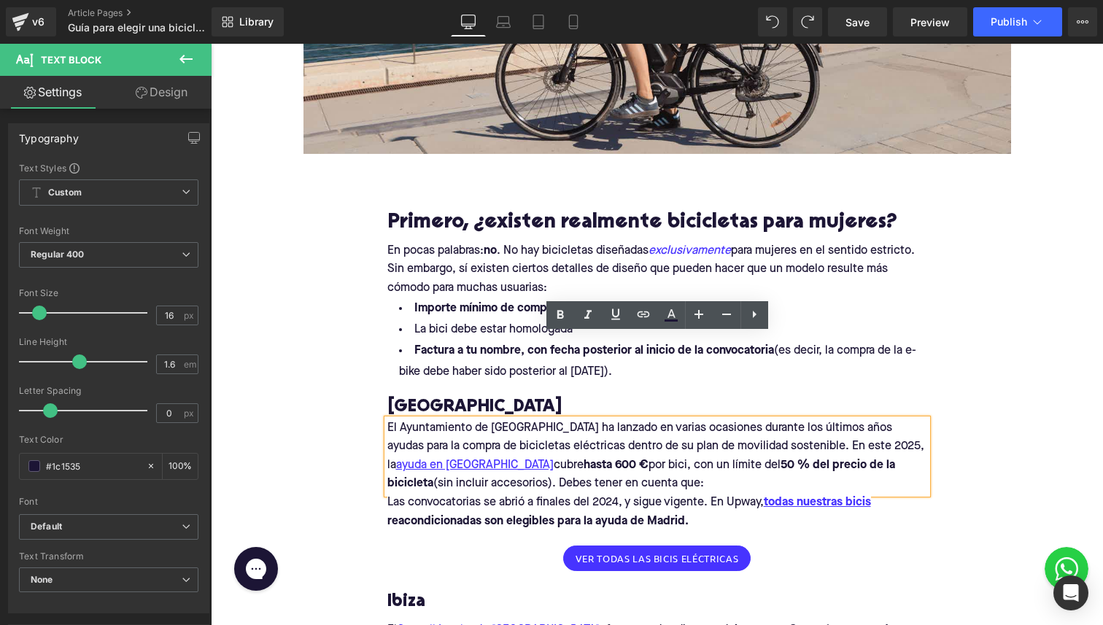
click at [515, 330] on span "La bici debe estar homologada" at bounding box center [493, 330] width 158 height 12
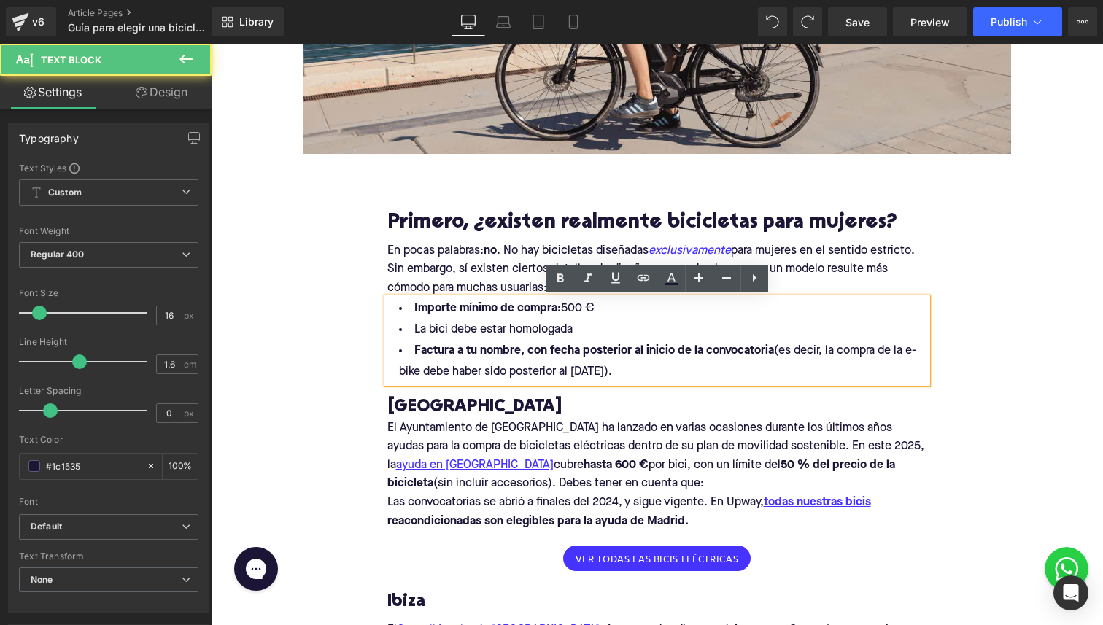
click at [515, 330] on span "La bici debe estar homologada" at bounding box center [493, 330] width 158 height 12
click at [621, 386] on div "En pocas palabras: no . No hay bicicletas diseñadas exclusivamente para mujeres…" at bounding box center [656, 319] width 561 height 154
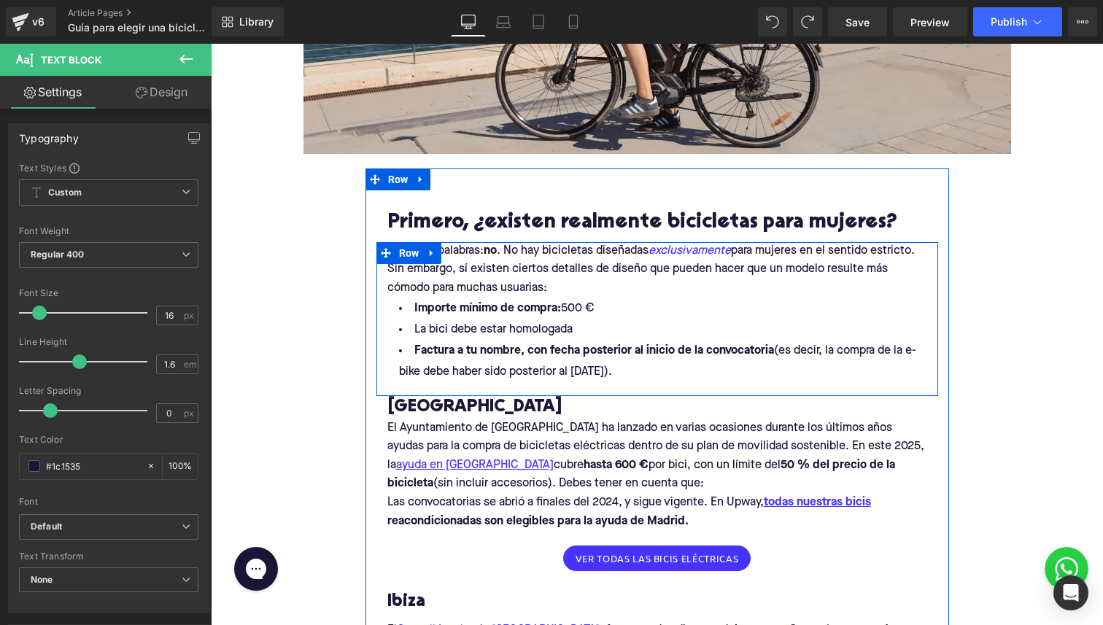
drag, startPoint x: 634, startPoint y: 376, endPoint x: 401, endPoint y: 292, distance: 247.9
click at [401, 292] on div "En pocas palabras: no . No hay bicicletas diseñadas exclusivamente para mujeres…" at bounding box center [656, 312] width 561 height 141
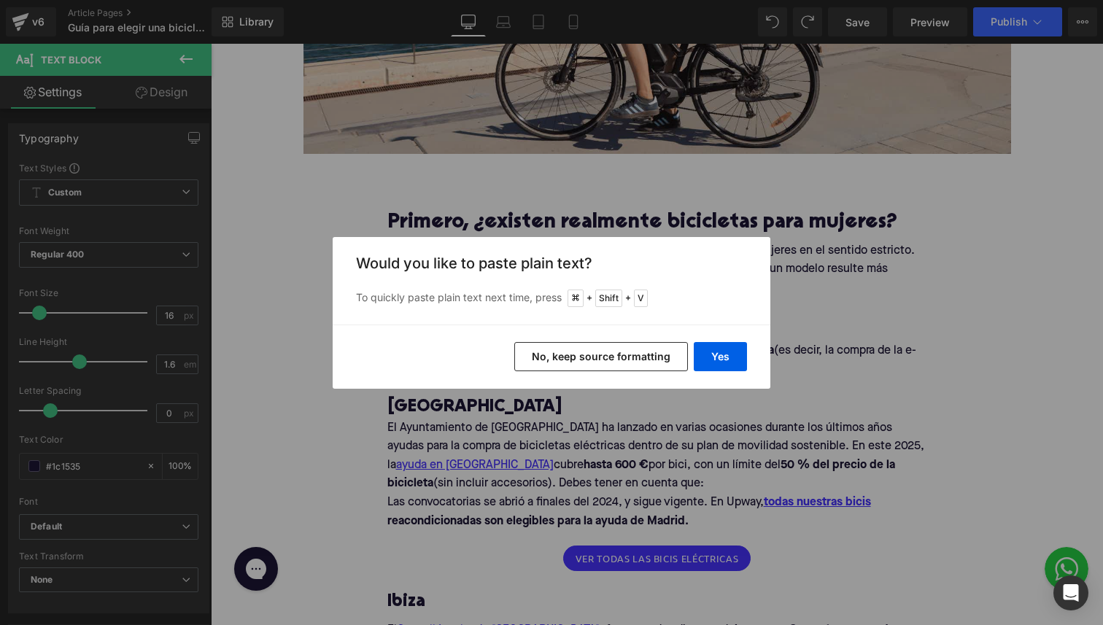
click at [607, 355] on button "No, keep source formatting" at bounding box center [601, 356] width 174 height 29
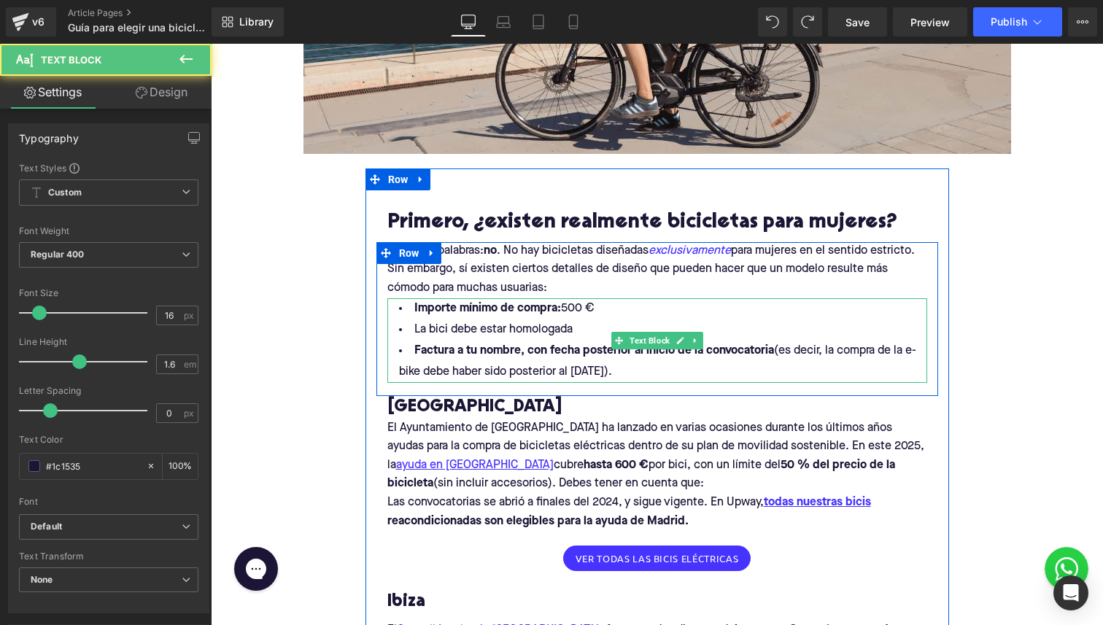
drag, startPoint x: 643, startPoint y: 376, endPoint x: 408, endPoint y: 312, distance: 243.9
click at [408, 312] on ul "Importe mínimo de compra: 500 € La bici debe estar homologada Factura a tu nomb…" at bounding box center [657, 340] width 540 height 85
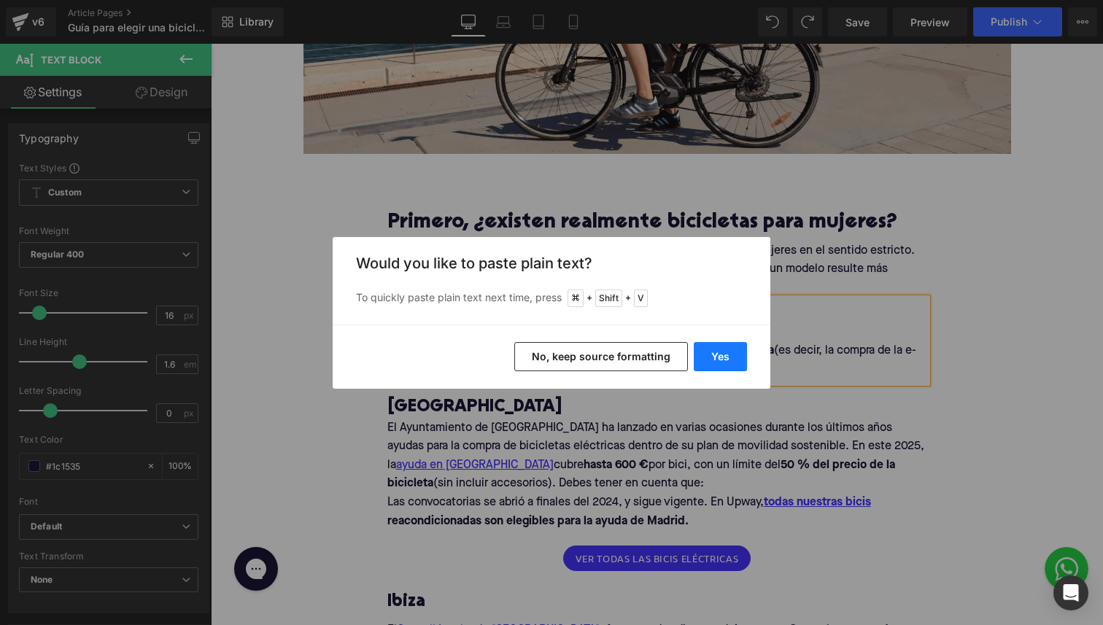
click at [734, 364] on button "Yes" at bounding box center [719, 356] width 53 height 29
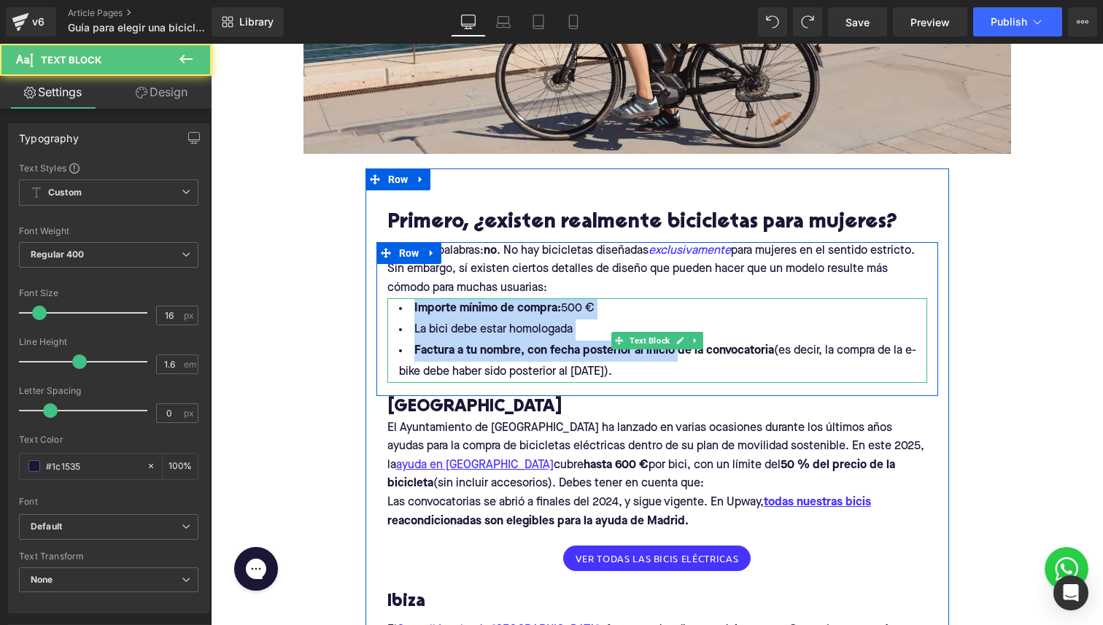
drag, startPoint x: 415, startPoint y: 306, endPoint x: 683, endPoint y: 358, distance: 272.7
click at [683, 359] on ul "Importe mínimo de compra: 500 € La bici debe estar homologada Factura a tu nomb…" at bounding box center [657, 340] width 540 height 85
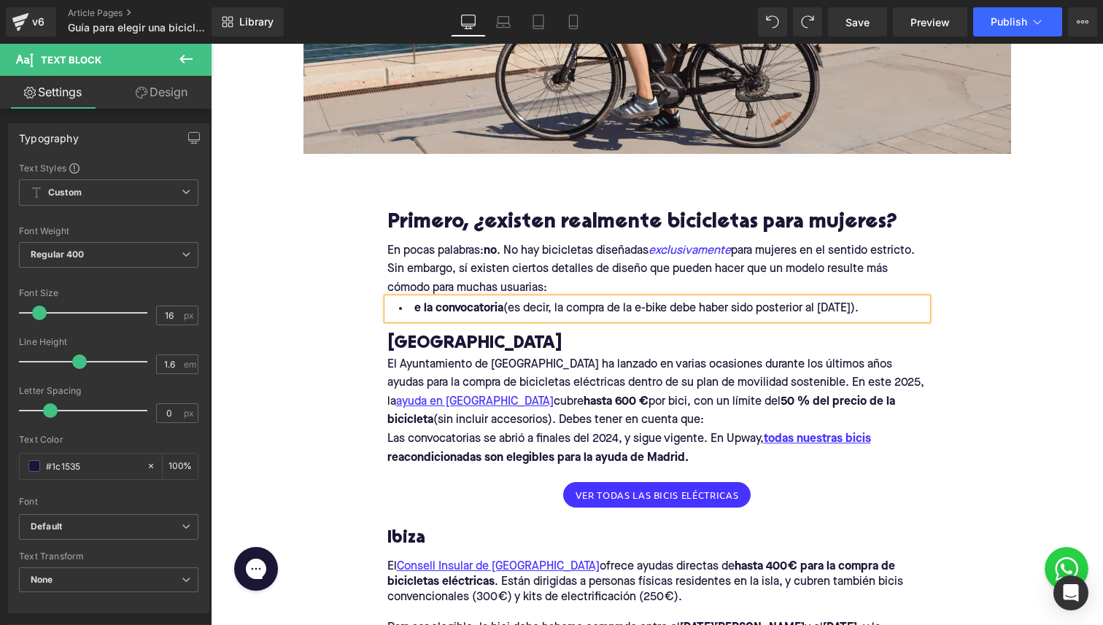
click at [508, 324] on div "En pocas palabras: no . No hay bicicletas diseñadas exclusivamente para mujeres…" at bounding box center [656, 287] width 561 height 90
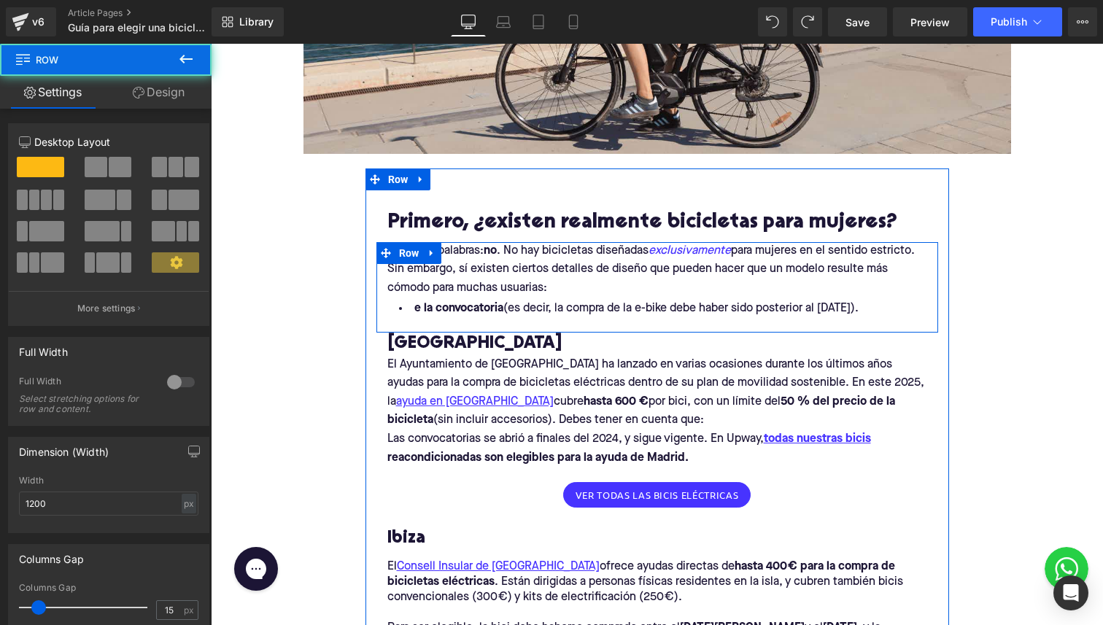
click at [510, 311] on span "(es decir, la compra de la e-bike debe haber sido posterior al [DATE])." at bounding box center [680, 309] width 355 height 12
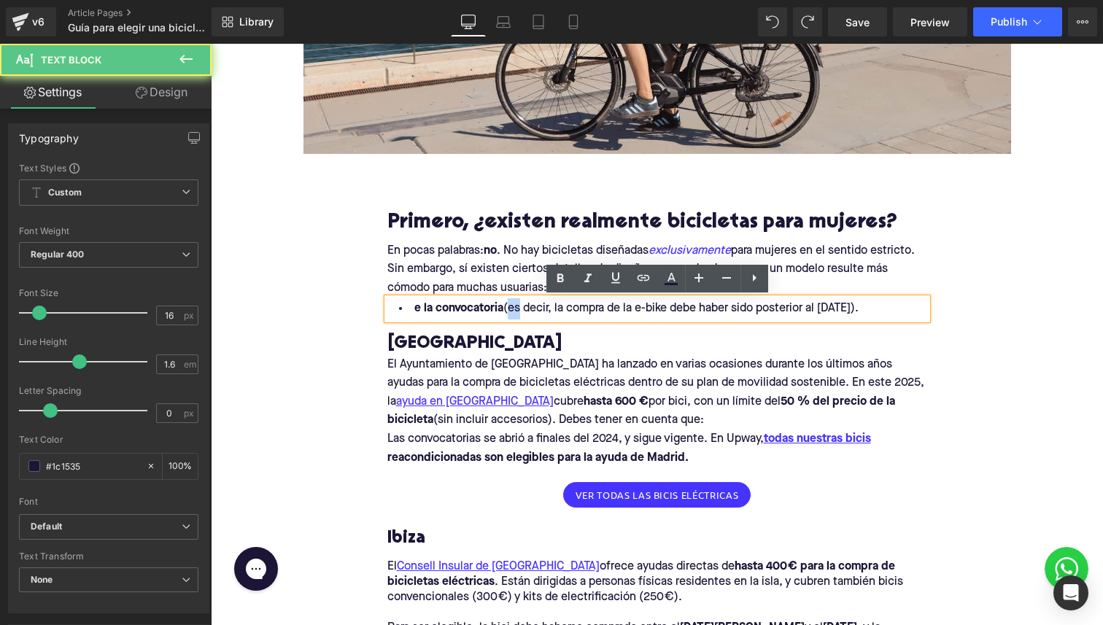
click at [510, 311] on span "(es decir, la compra de la e-bike debe haber sido posterior al [DATE])." at bounding box center [680, 309] width 355 height 12
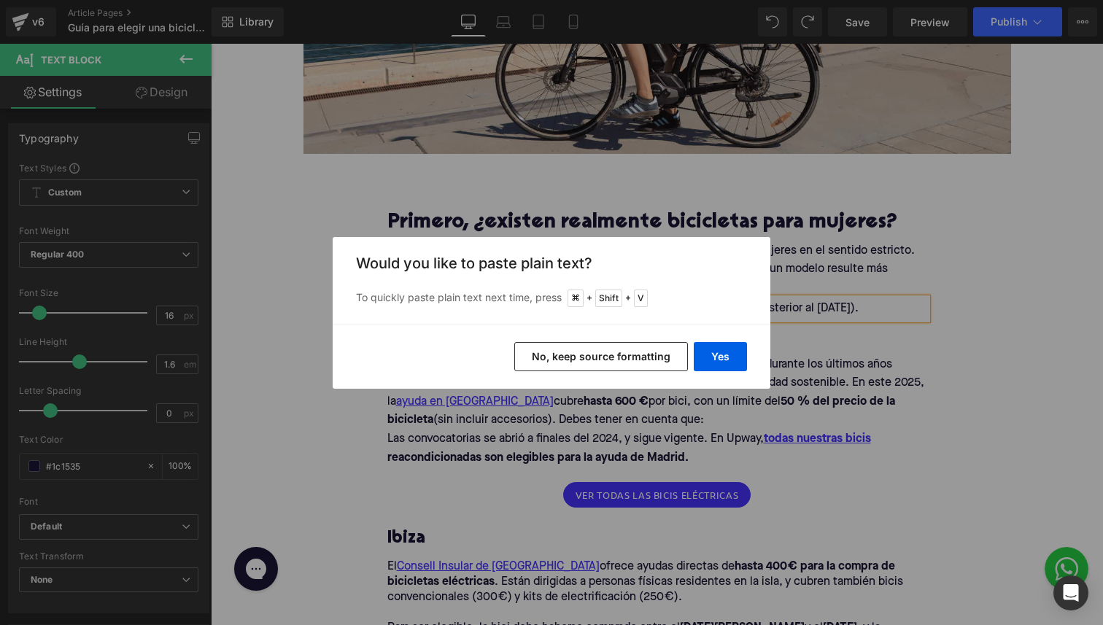
click at [606, 352] on button "No, keep source formatting" at bounding box center [601, 356] width 174 height 29
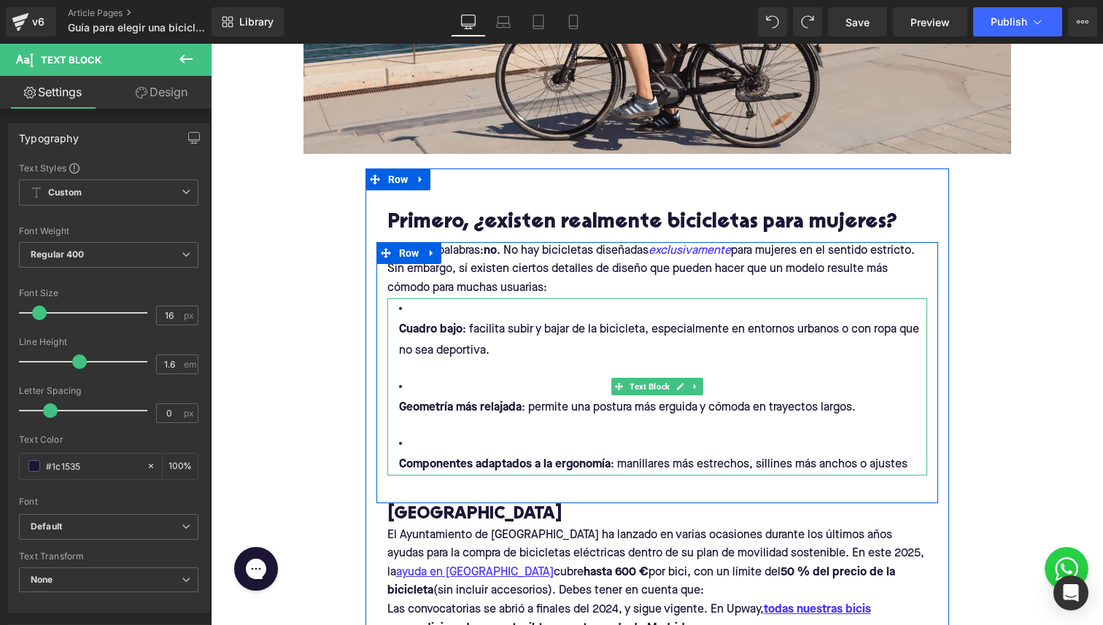
click at [401, 330] on strong "Cuadro bajo" at bounding box center [430, 330] width 63 height 12
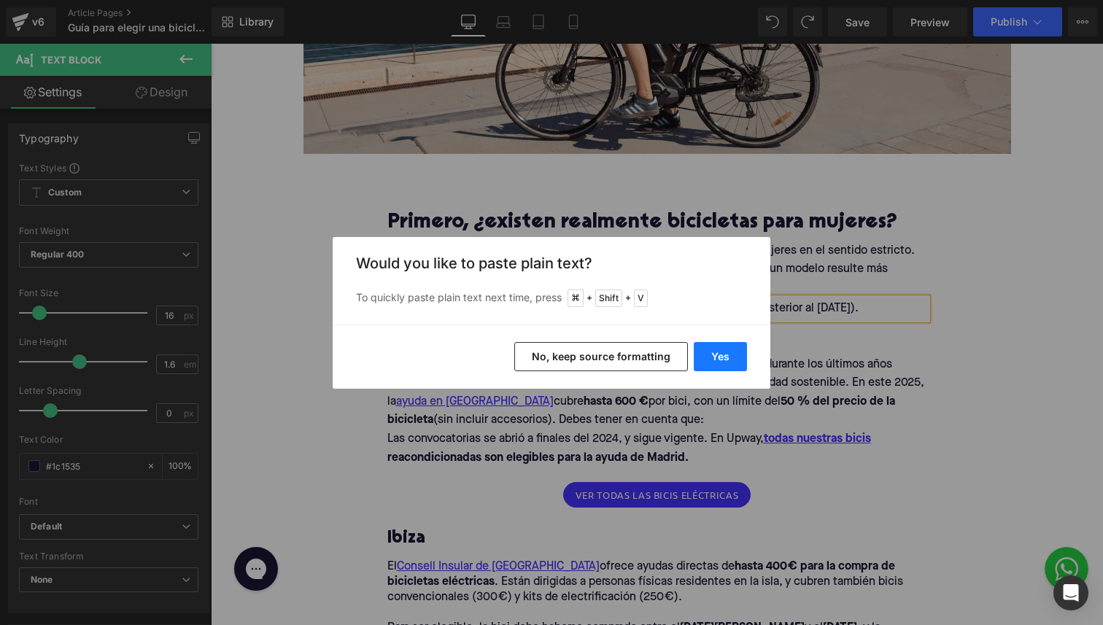
click at [731, 348] on button "Yes" at bounding box center [719, 356] width 53 height 29
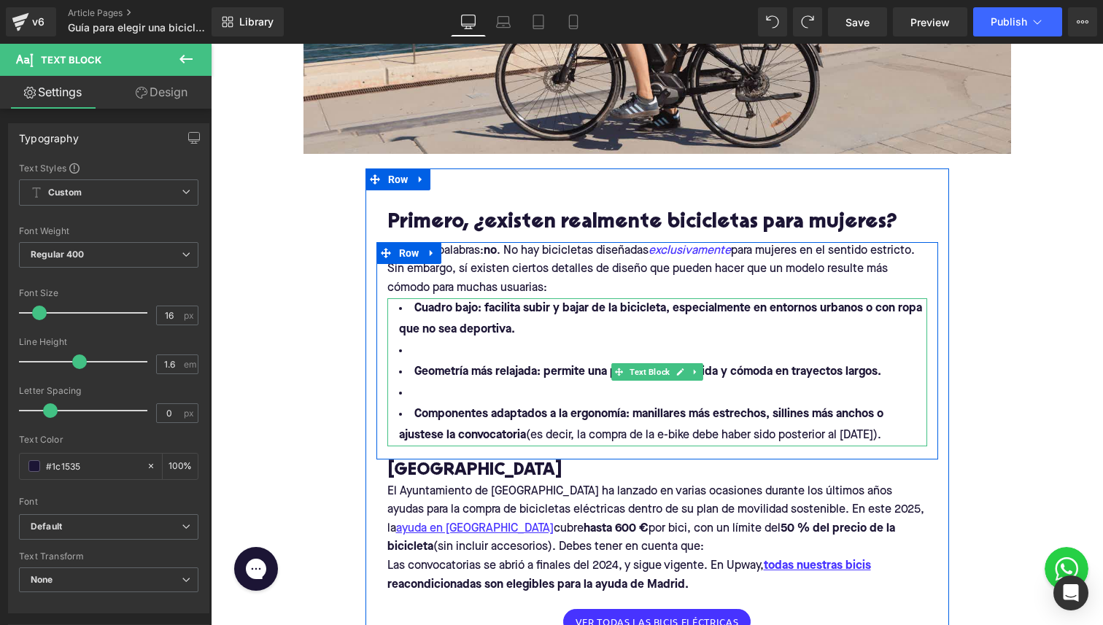
click at [418, 350] on li at bounding box center [657, 351] width 540 height 21
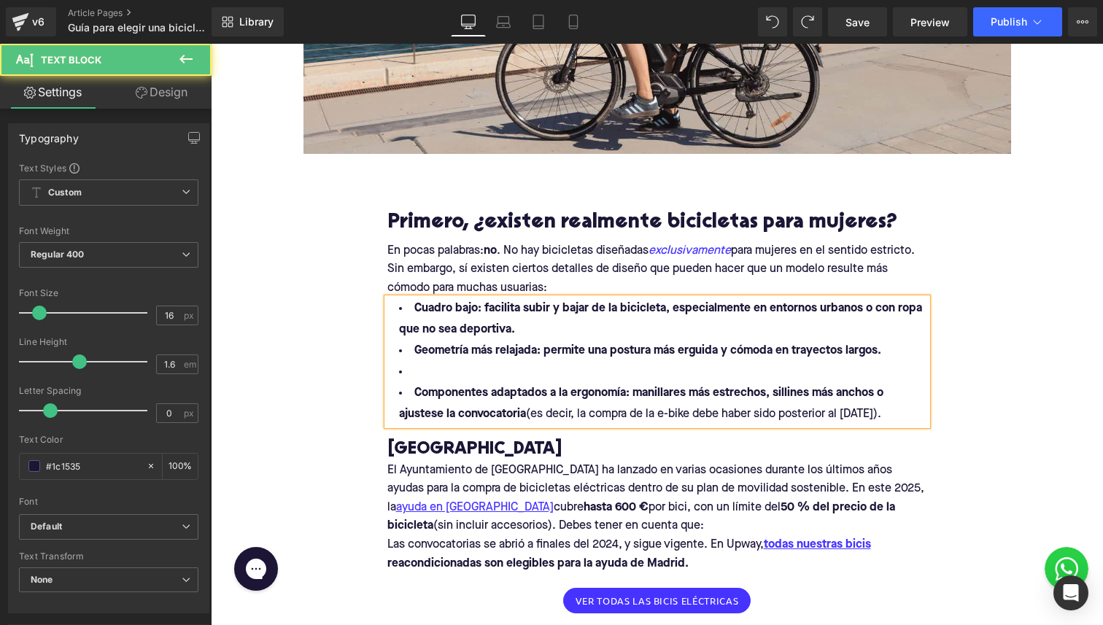
click at [415, 351] on strong "Geometría más relajada: permite una postura más erguida y cómoda en trayectos l…" at bounding box center [647, 351] width 467 height 12
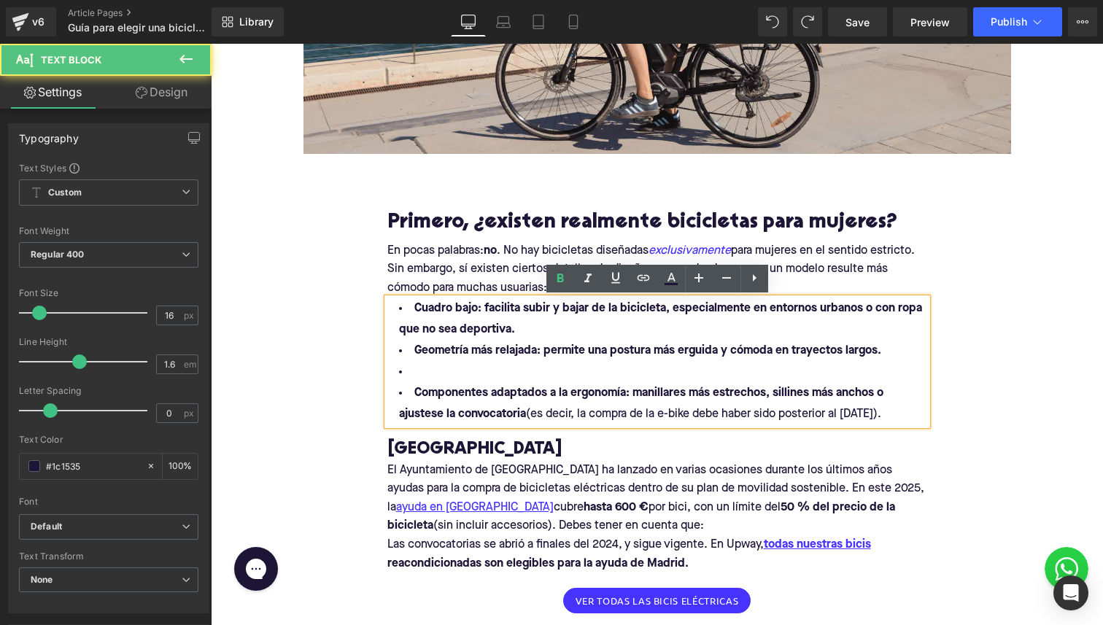
click at [432, 379] on li at bounding box center [657, 372] width 540 height 21
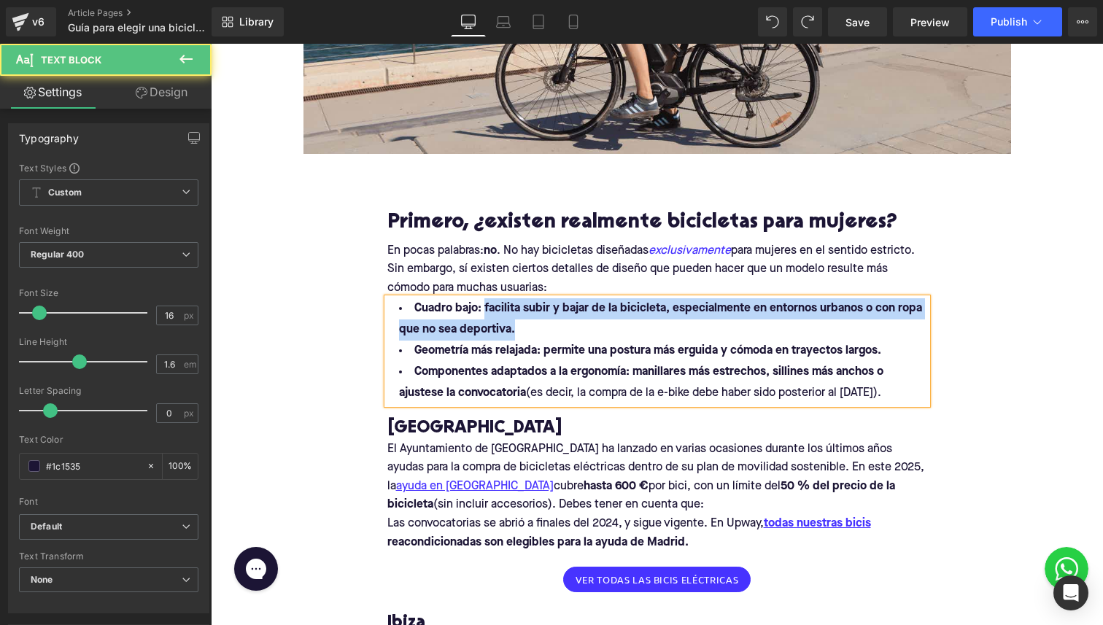
drag, startPoint x: 483, startPoint y: 311, endPoint x: 530, endPoint y: 327, distance: 49.3
click at [530, 327] on li "Cuadro bajo: facilita subir y bajar de la bicicleta, especialmente en entornos …" at bounding box center [657, 319] width 540 height 42
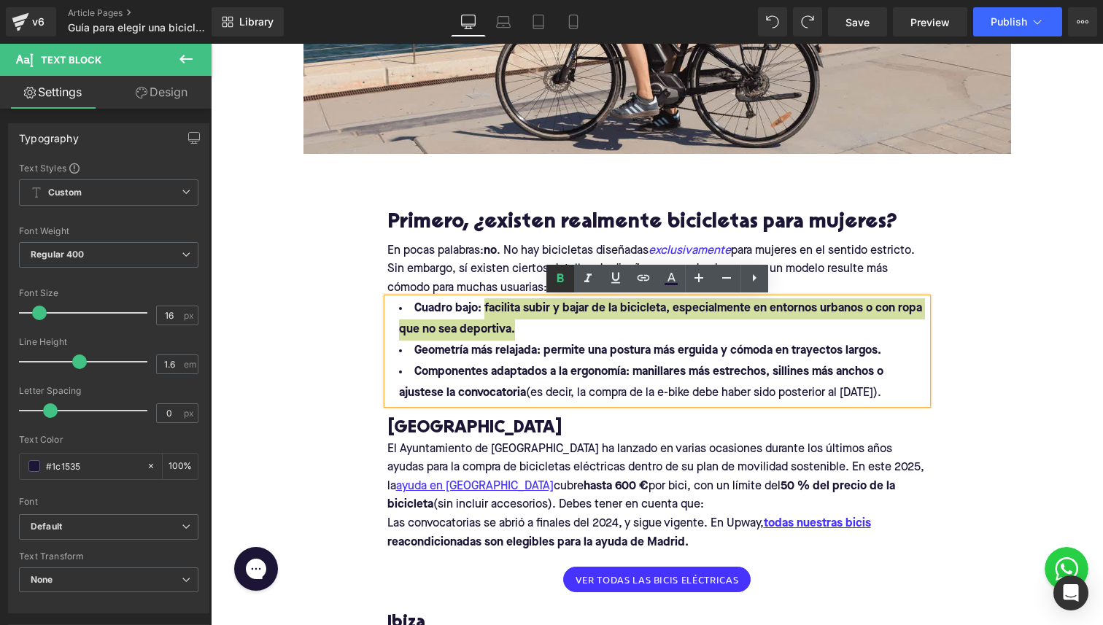
click at [555, 268] on link at bounding box center [560, 279] width 28 height 28
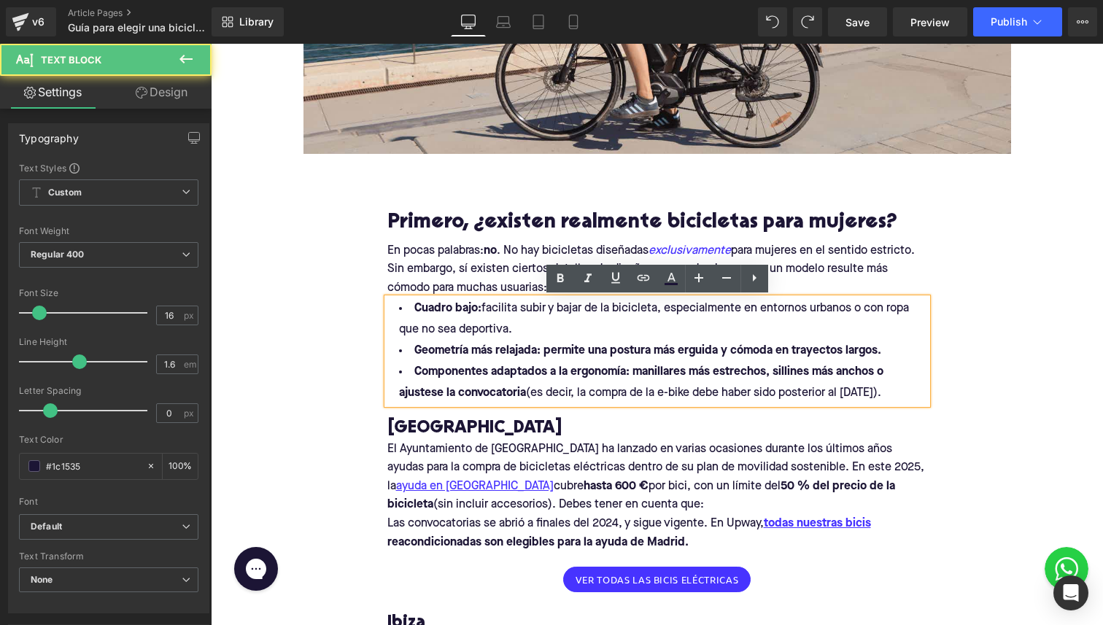
click at [596, 307] on span "facilita subir y bajar de la bicicleta, especialmente en entornos urbanos o con…" at bounding box center [654, 319] width 510 height 33
click at [574, 330] on li "Cuadro bajo: facilita subir y bajar de la bicicleta, especialmente en entornos …" at bounding box center [657, 319] width 540 height 42
click at [537, 346] on strong "Geometría más relajada: permite una postura más erguida y cómoda en trayectos l…" at bounding box center [647, 351] width 467 height 12
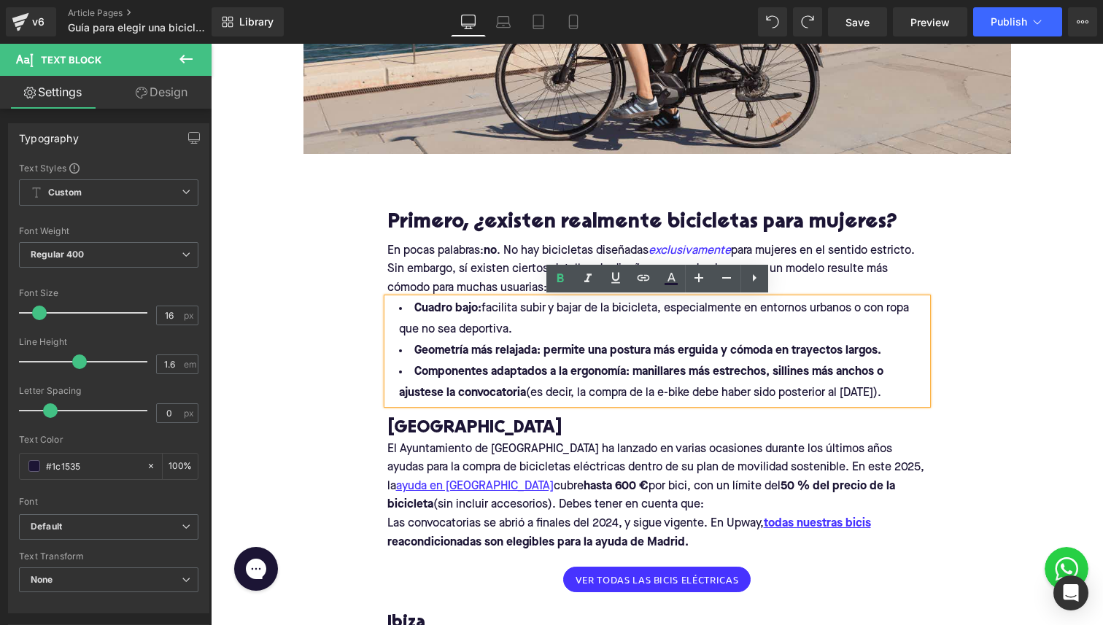
click at [901, 311] on span "facilita subir y bajar de la bicicleta, especialmente en entornos urbanos o con…" at bounding box center [654, 319] width 510 height 33
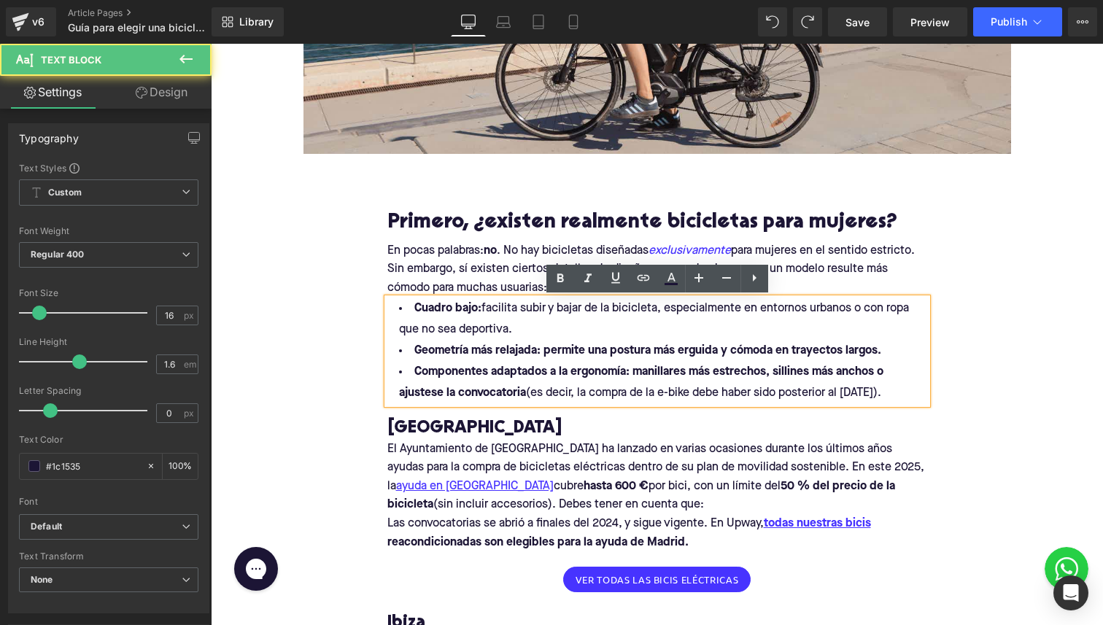
click at [901, 311] on span "facilita subir y bajar de la bicicleta, especialmente en entornos urbanos o con…" at bounding box center [654, 319] width 510 height 33
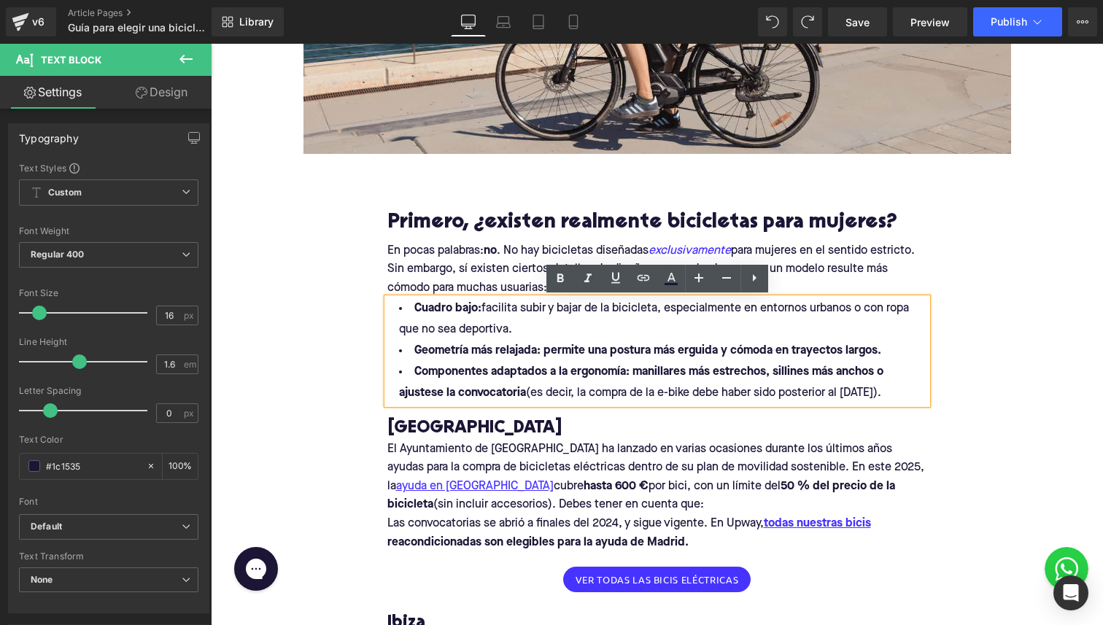
click at [577, 361] on ul "Cuadro bajo: facilita subir y bajar de la bicicleta, especialmente en entornos …" at bounding box center [657, 351] width 540 height 106
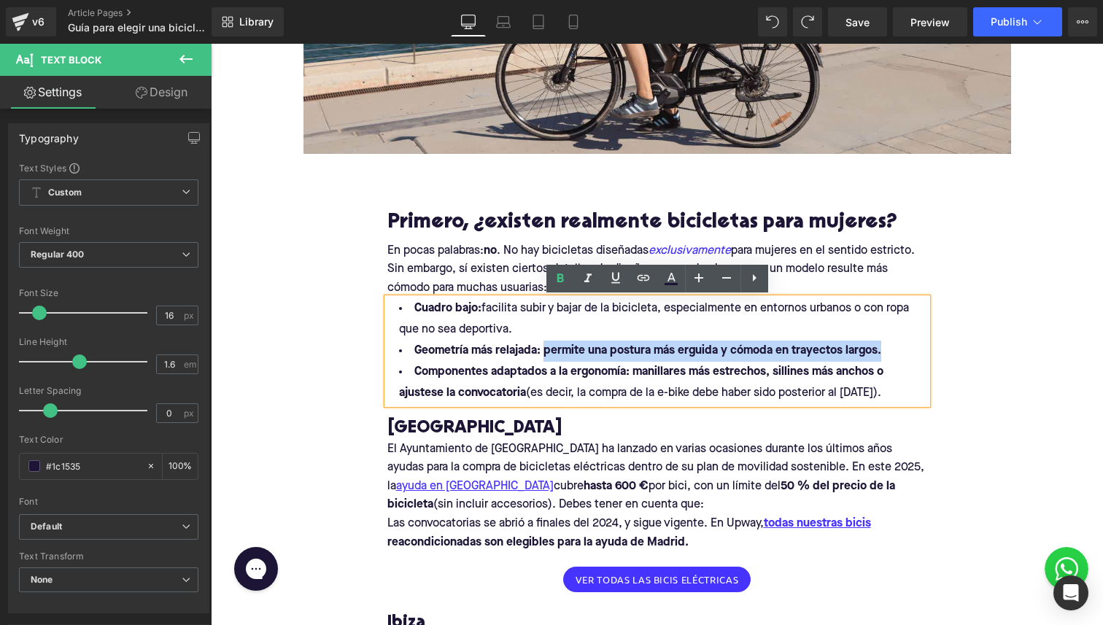
drag, startPoint x: 546, startPoint y: 353, endPoint x: 916, endPoint y: 346, distance: 369.8
click at [916, 346] on li "Geometría más relajada: permite una postura más erguida y cómoda en trayectos l…" at bounding box center [657, 351] width 540 height 21
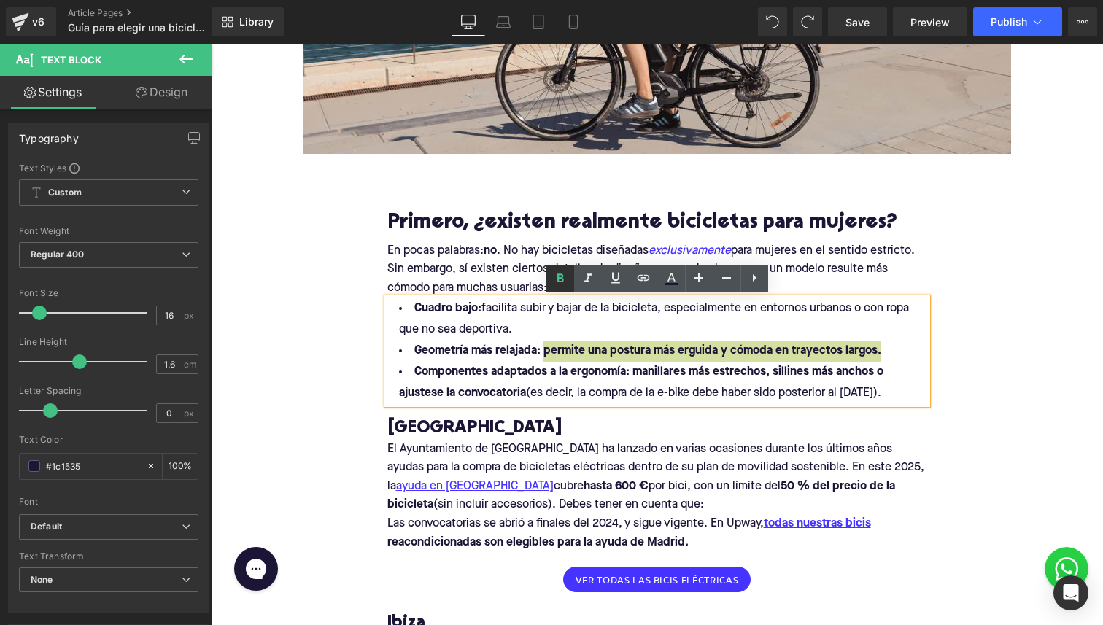
click at [567, 280] on icon at bounding box center [560, 279] width 18 height 18
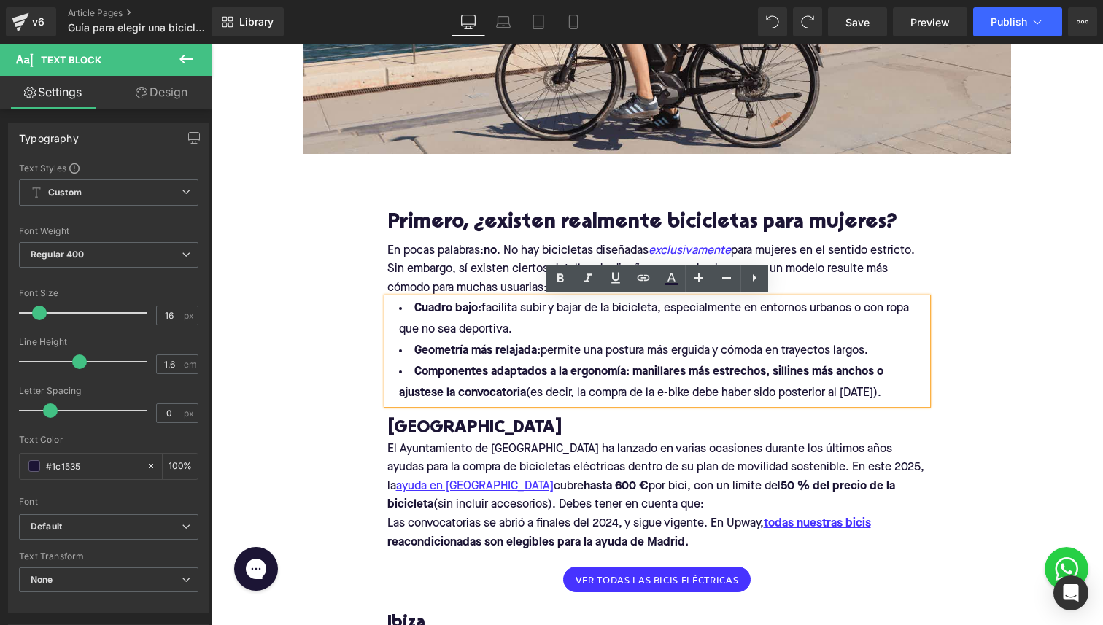
drag, startPoint x: 631, startPoint y: 370, endPoint x: 529, endPoint y: 395, distance: 105.1
click at [529, 395] on li "Componentes adaptados a la ergonomía: manillares más estrechos, sillines más an…" at bounding box center [657, 383] width 540 height 42
click at [559, 282] on icon at bounding box center [560, 279] width 18 height 18
click at [436, 391] on span "manillares más estrechos, sillines más anchos o ajustese la convocatoria" at bounding box center [662, 382] width 527 height 33
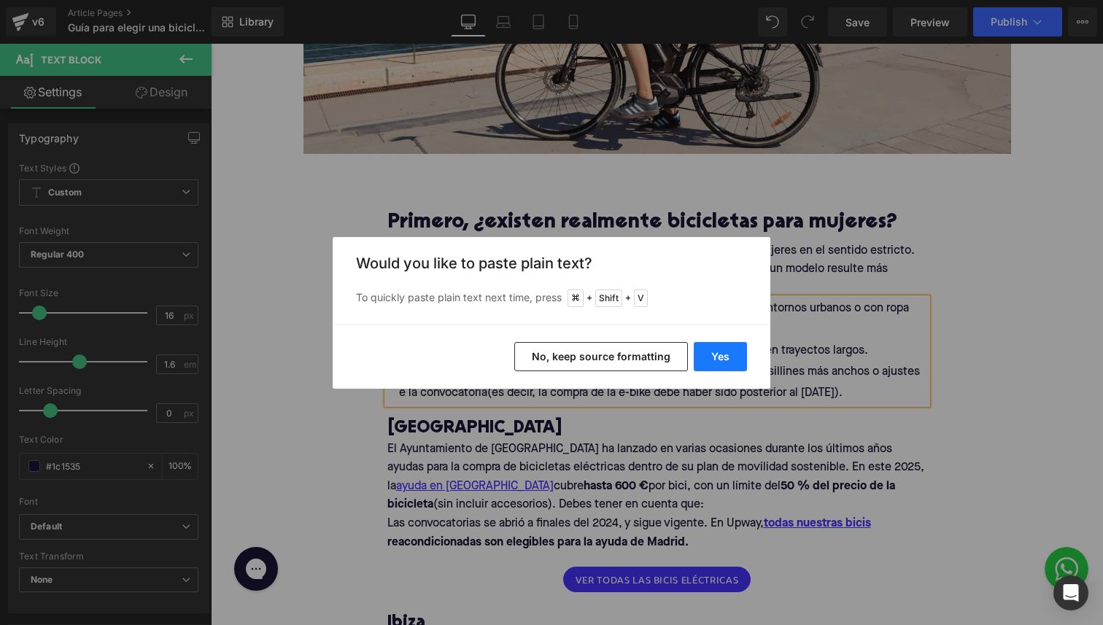
click at [712, 351] on button "Yes" at bounding box center [719, 356] width 53 height 29
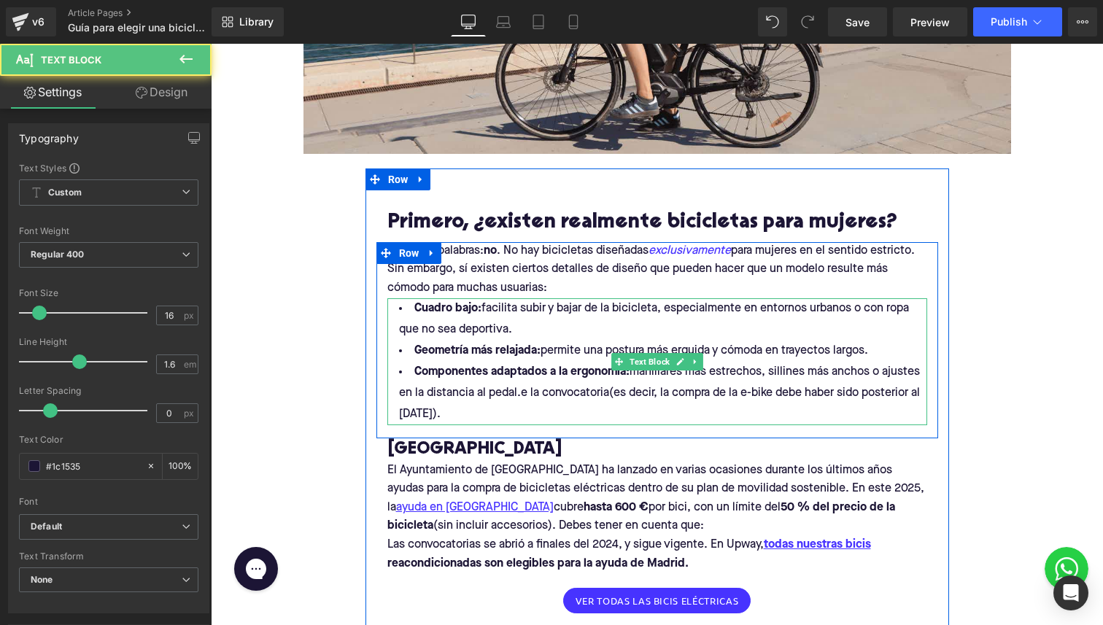
drag, startPoint x: 515, startPoint y: 394, endPoint x: 564, endPoint y: 424, distance: 57.5
click at [564, 424] on div "Cuadro bajo: facilita subir y bajar de la bicicleta, especialmente en entornos …" at bounding box center [657, 361] width 540 height 127
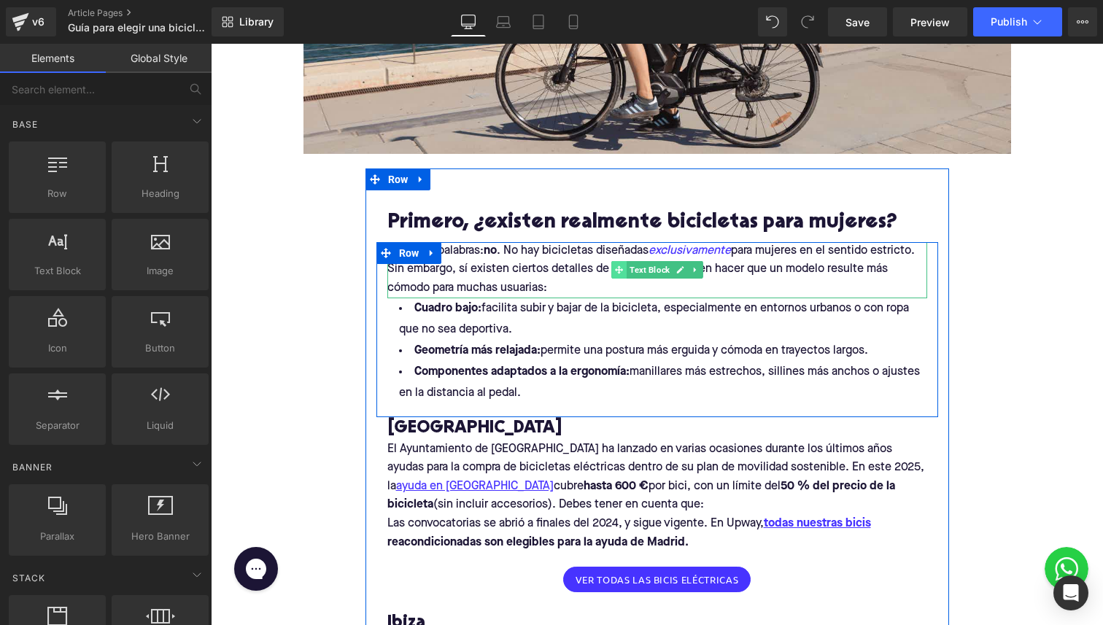
click at [615, 268] on icon at bounding box center [619, 269] width 8 height 9
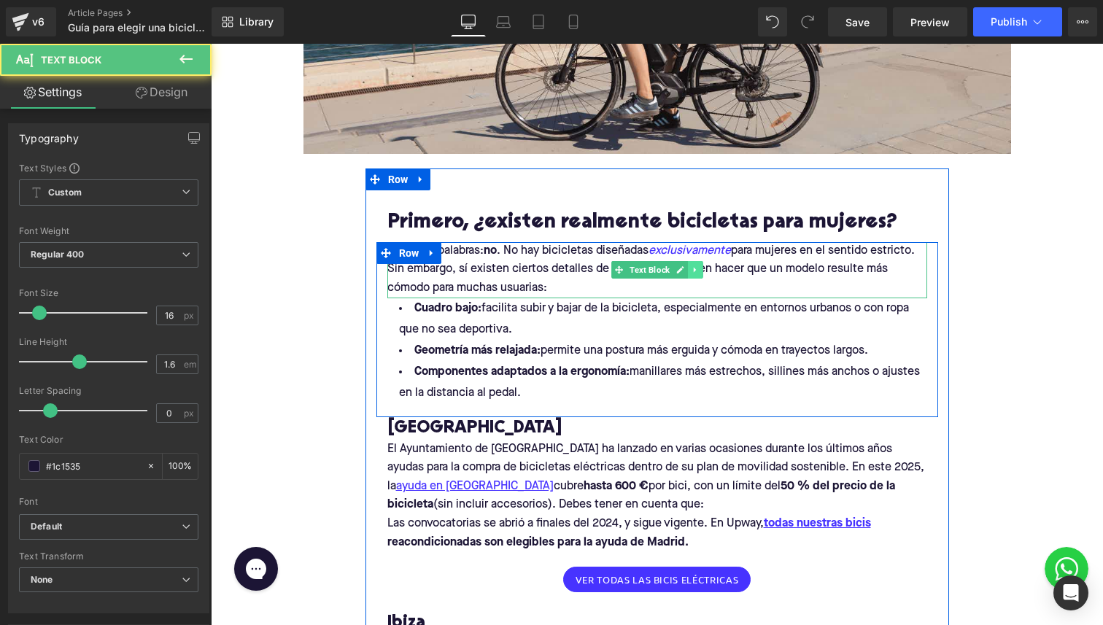
click at [696, 270] on icon at bounding box center [695, 269] width 8 height 9
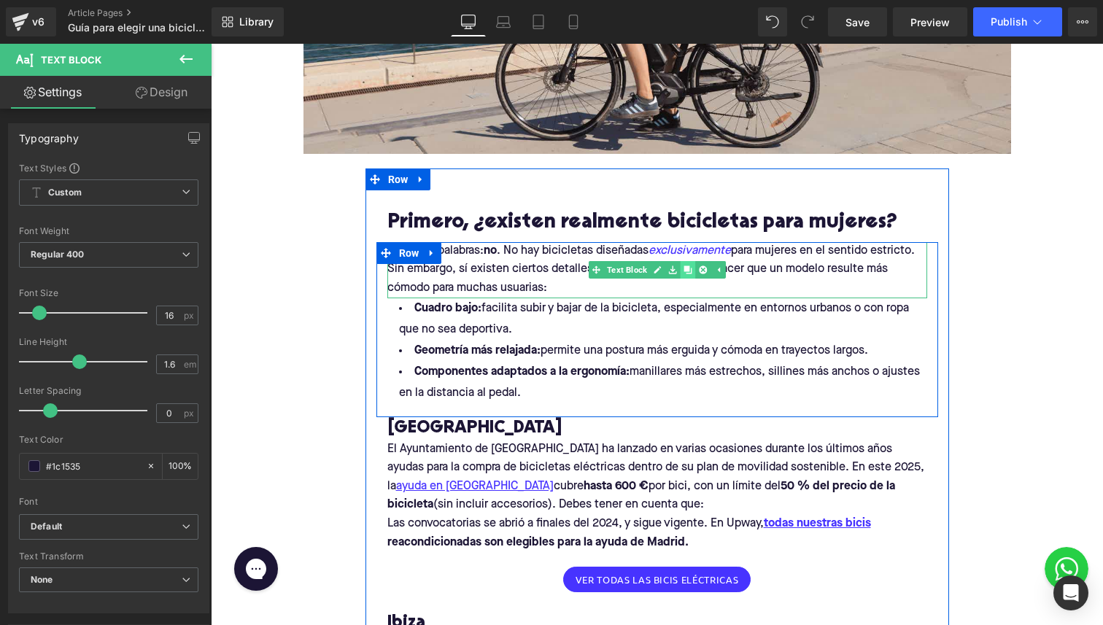
click at [683, 270] on icon at bounding box center [687, 270] width 8 height 8
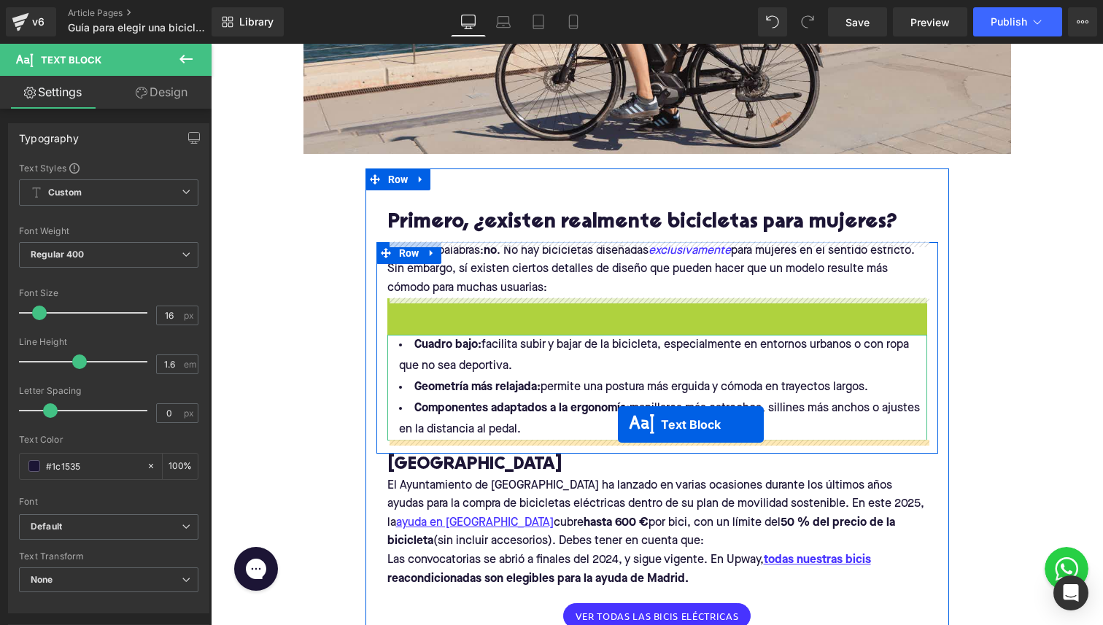
drag, startPoint x: 619, startPoint y: 324, endPoint x: 618, endPoint y: 422, distance: 98.4
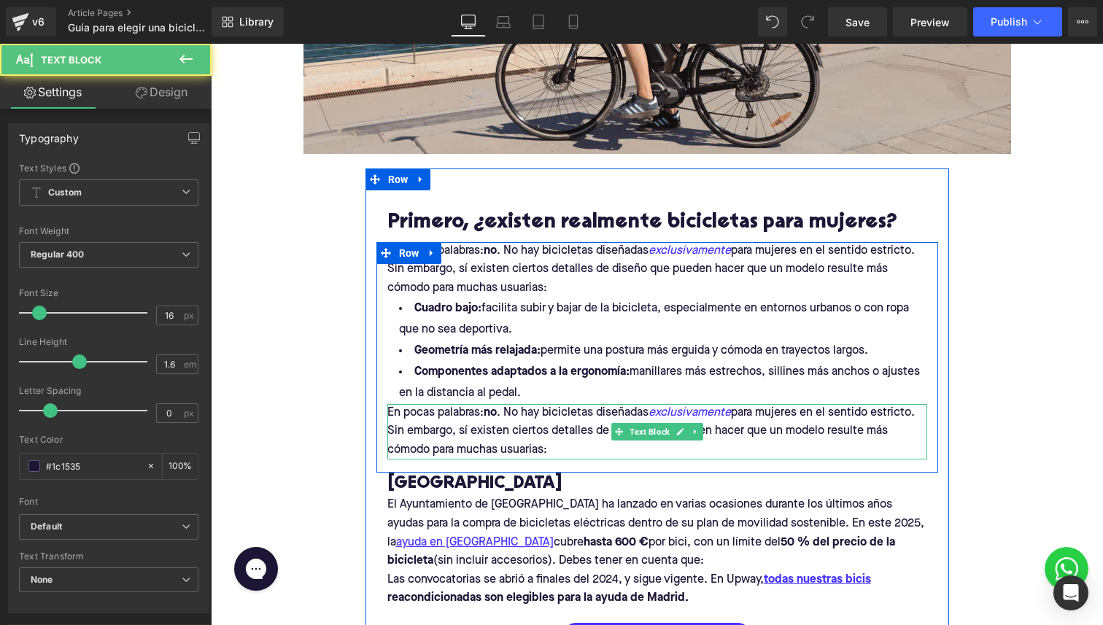
scroll to position [607, 0]
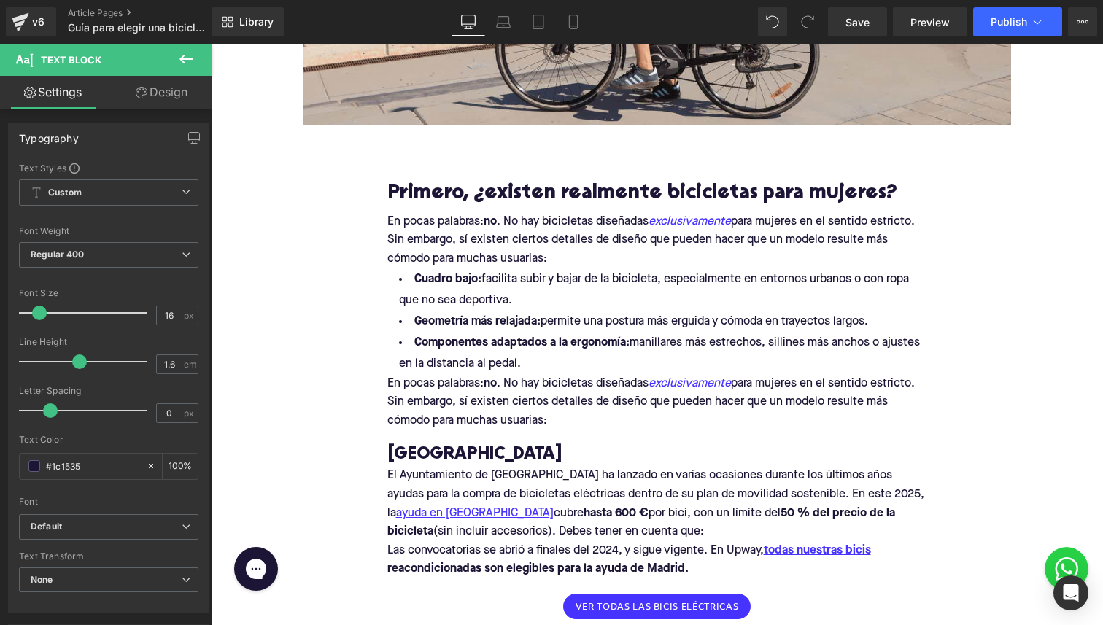
click at [431, 393] on p "En pocas palabras: no . No hay bicicletas diseñadas exclusivamente para mujeres…" at bounding box center [657, 403] width 540 height 56
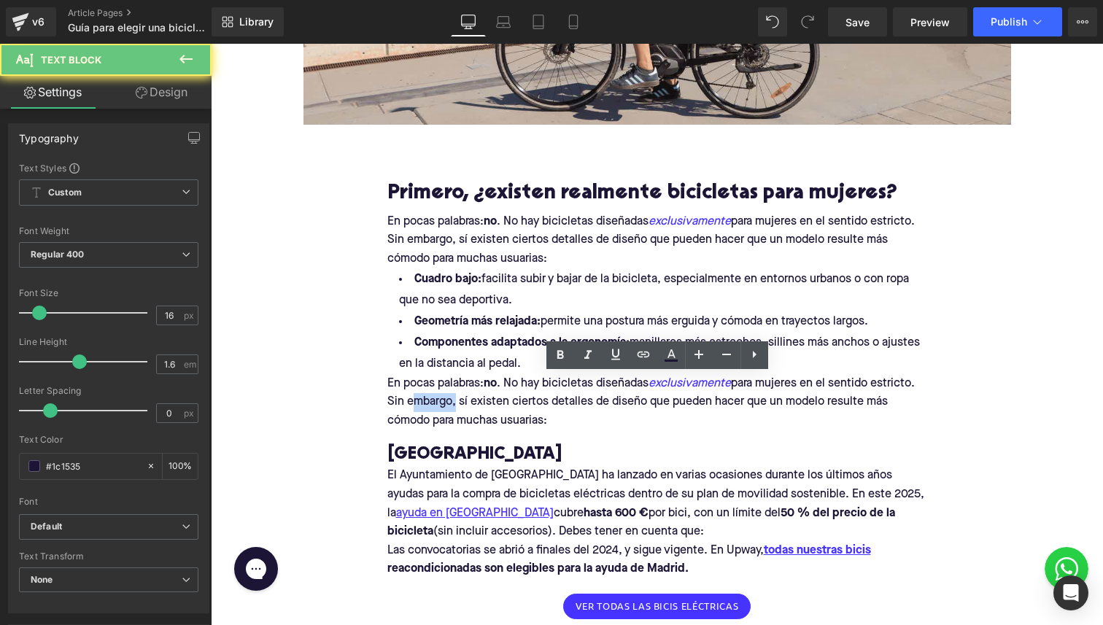
click at [431, 393] on p "En pocas palabras: no . No hay bicicletas diseñadas exclusivamente para mujeres…" at bounding box center [657, 403] width 540 height 56
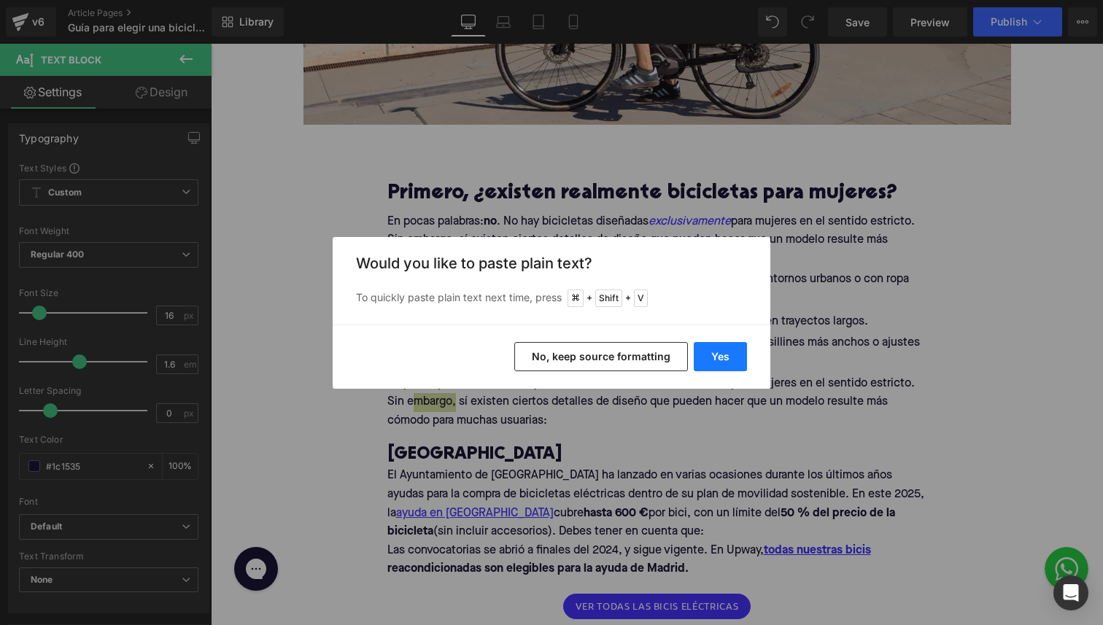
drag, startPoint x: 709, startPoint y: 355, endPoint x: 716, endPoint y: 349, distance: 9.8
click at [716, 349] on button "Yes" at bounding box center [719, 356] width 53 height 29
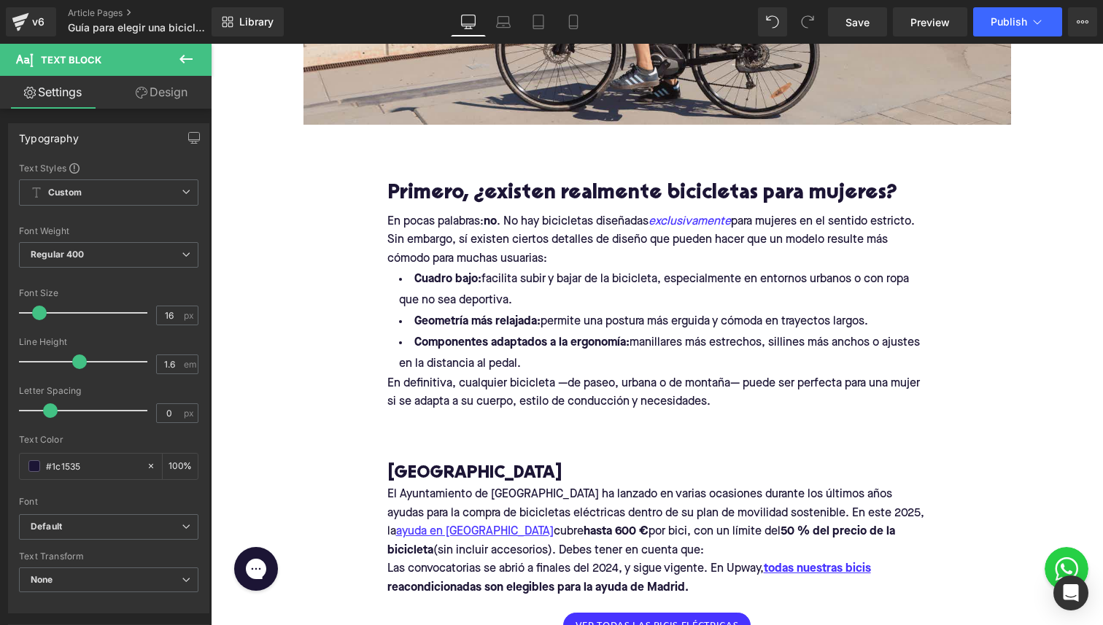
click at [716, 349] on span "manillares más estrechos, sillines más anchos o ajustes en la distancia al peda…" at bounding box center [659, 353] width 521 height 33
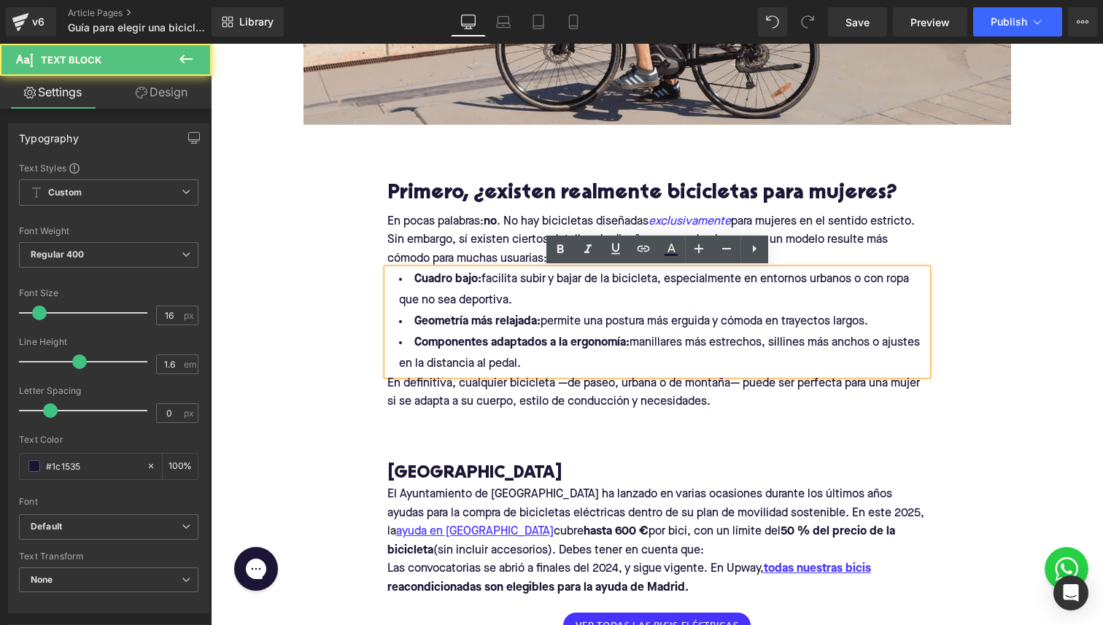
click at [647, 405] on span "Text Block" at bounding box center [649, 403] width 46 height 18
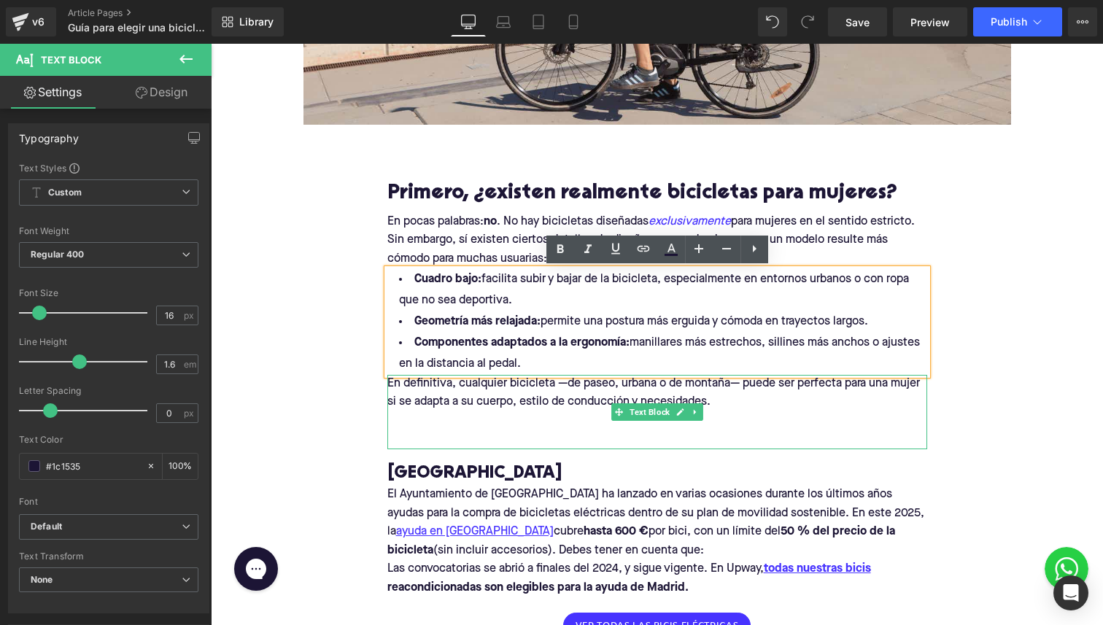
click at [591, 410] on p "En definitiva, cualquier bicicleta —de paseo, urbana o de montaña— puede ser pe…" at bounding box center [657, 393] width 540 height 37
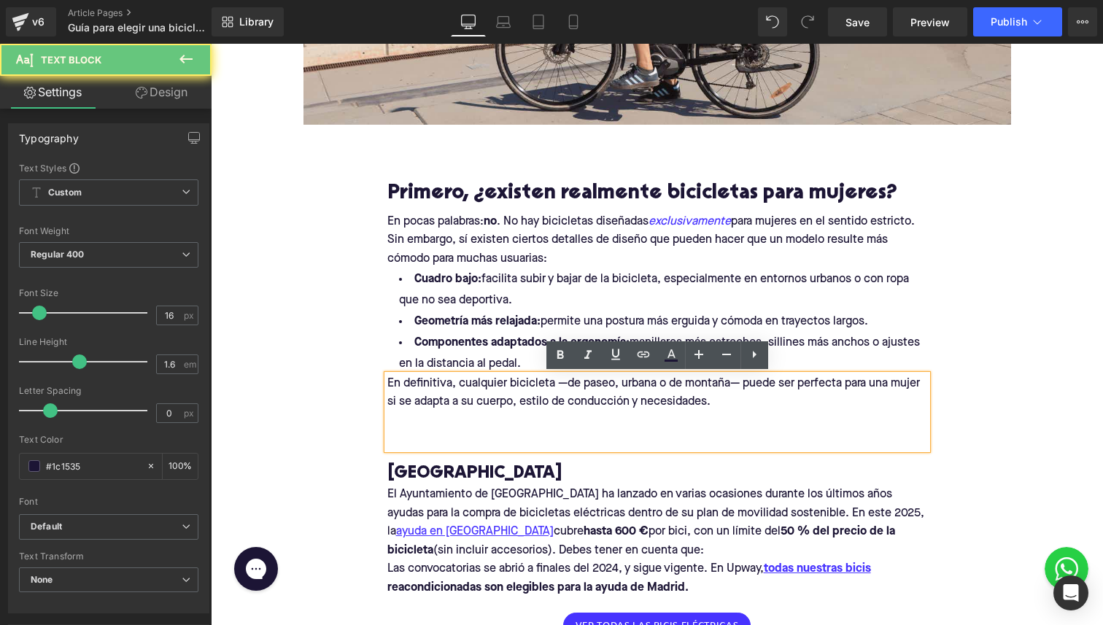
click at [556, 409] on p "En definitiva, cualquier bicicleta —de paseo, urbana o de montaña— puede ser pe…" at bounding box center [657, 393] width 540 height 37
click at [563, 385] on p "En definitiva, cualquier bicicleta —de paseo, urbana o de montaña— puede ser pe…" at bounding box center [657, 393] width 540 height 37
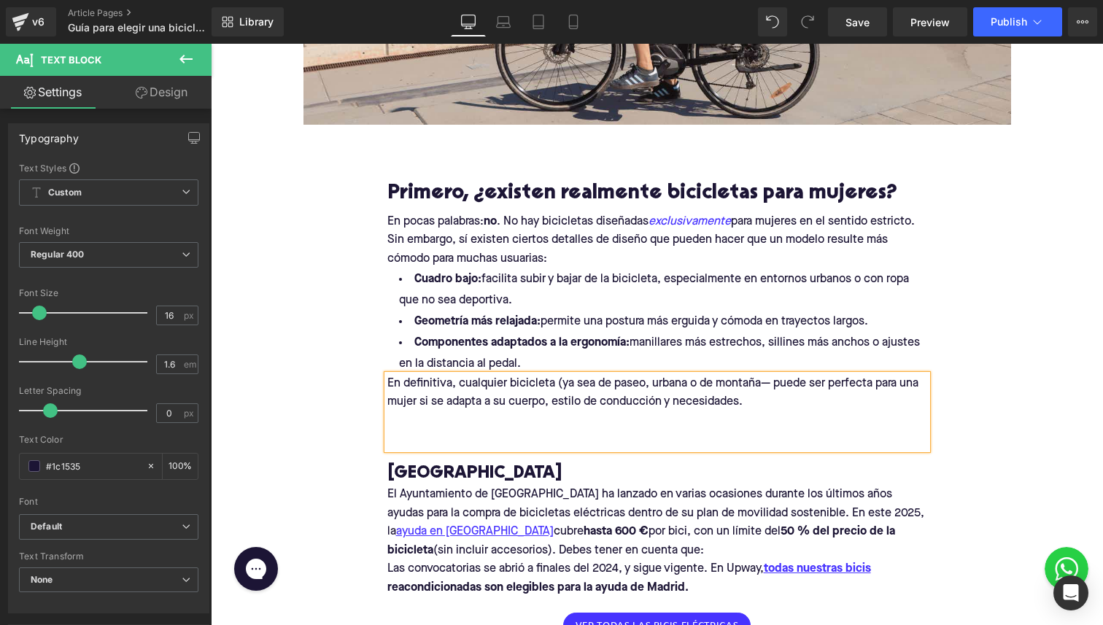
click at [771, 381] on p "En definitiva, cualquier bicicleta (ya sea de paseo, urbana o de montaña— puede…" at bounding box center [657, 393] width 540 height 37
